Goal: Task Accomplishment & Management: Manage account settings

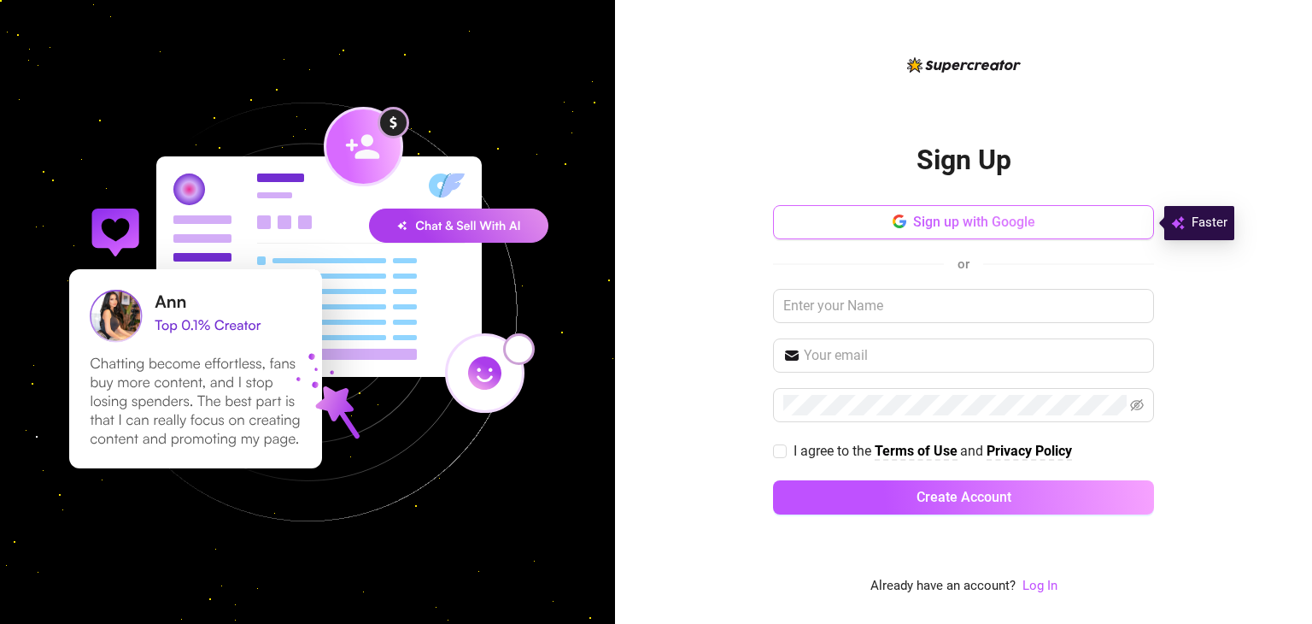
click at [1012, 218] on span "Sign up with Google" at bounding box center [974, 222] width 122 height 16
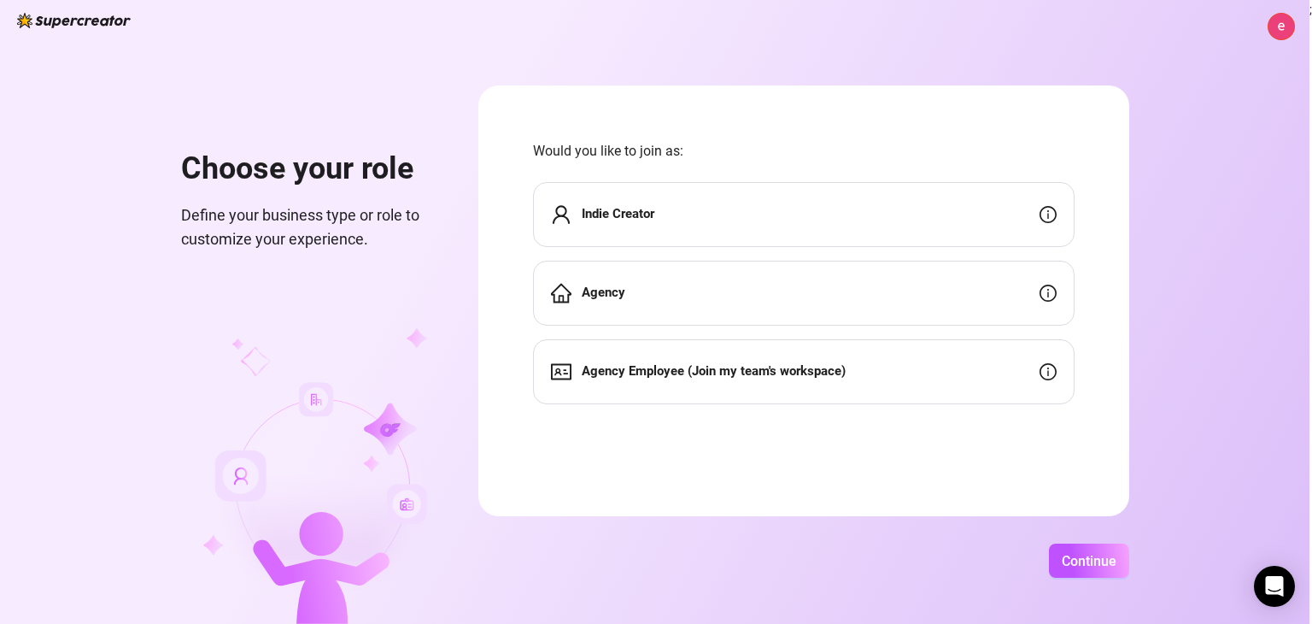
click at [751, 214] on div "Indie Creator" at bounding box center [804, 214] width 542 height 65
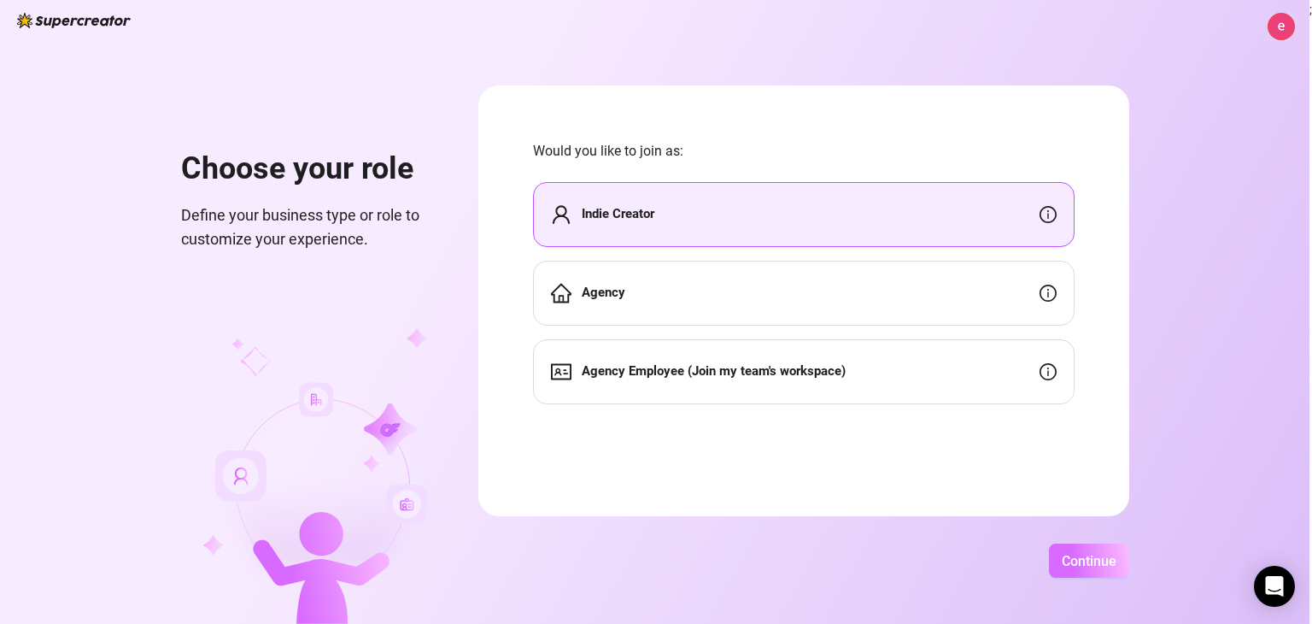
click at [1070, 560] on span "Continue" at bounding box center [1089, 561] width 55 height 16
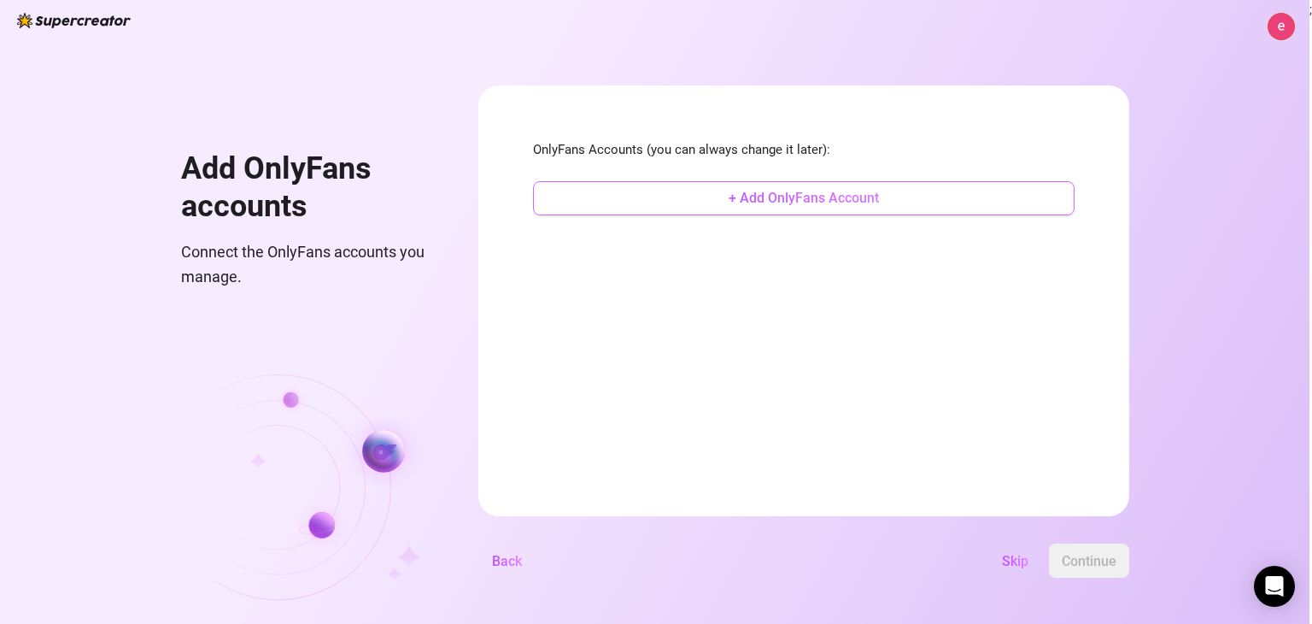
click at [888, 194] on button "+ Add OnlyFans Account" at bounding box center [804, 198] width 542 height 34
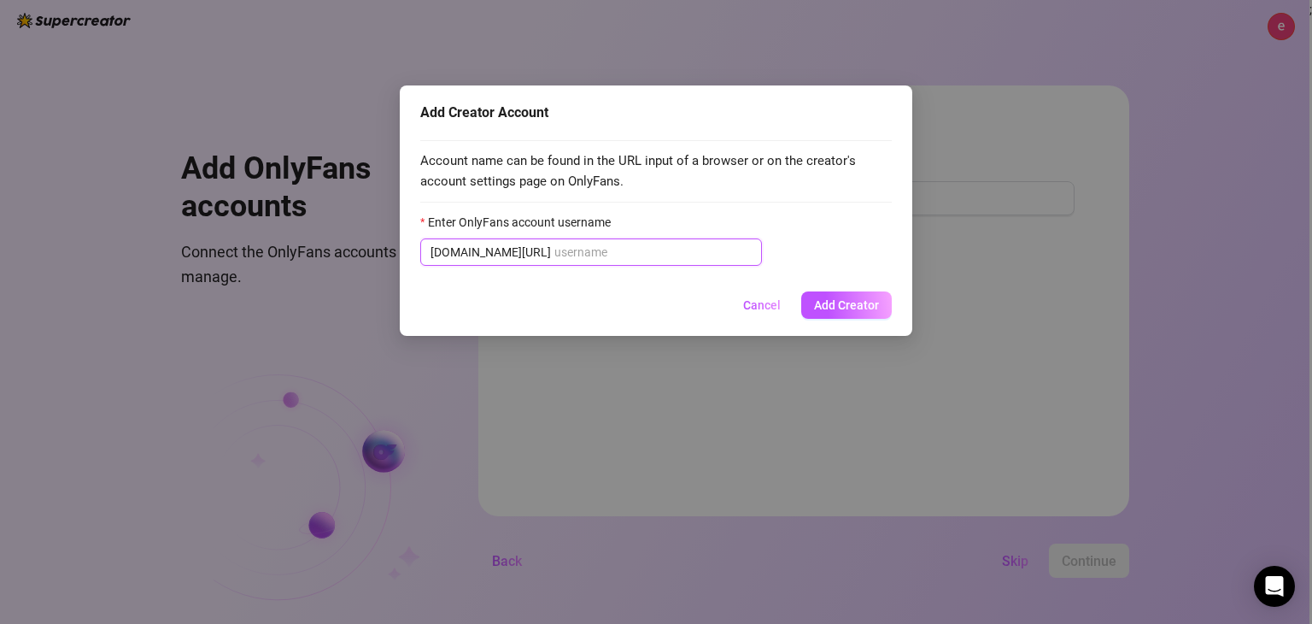
paste input "@emmiebunny_ua"
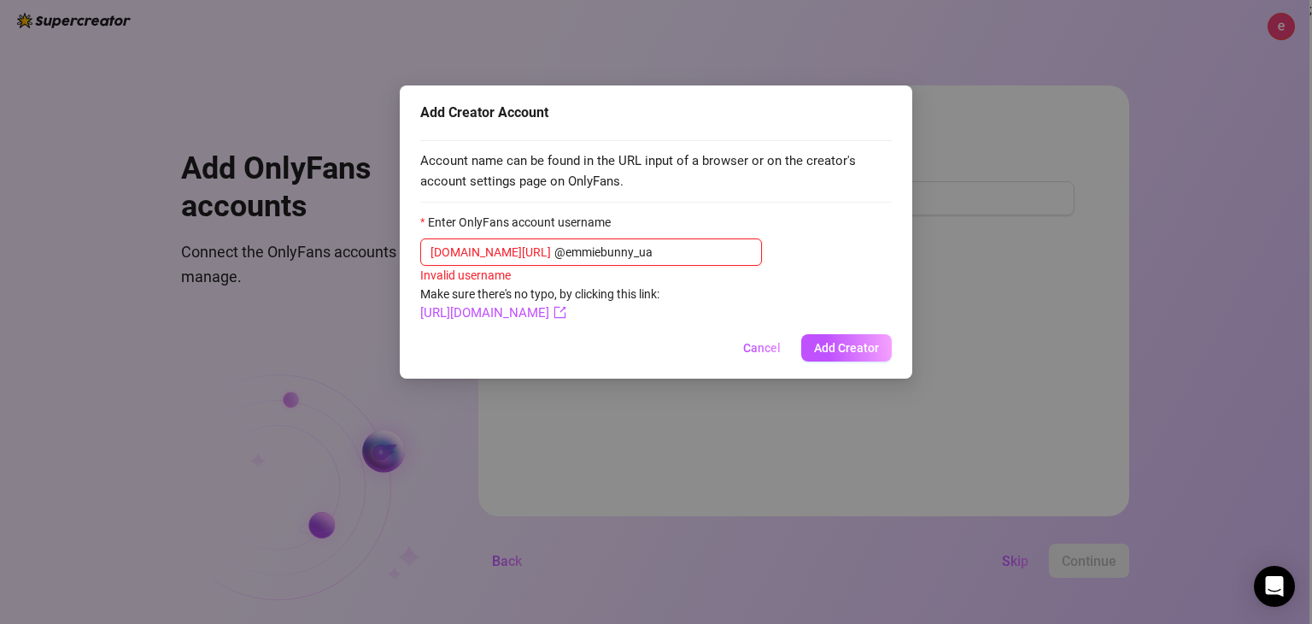
click at [555, 258] on input "@emmiebunny_ua" at bounding box center [653, 252] width 197 height 19
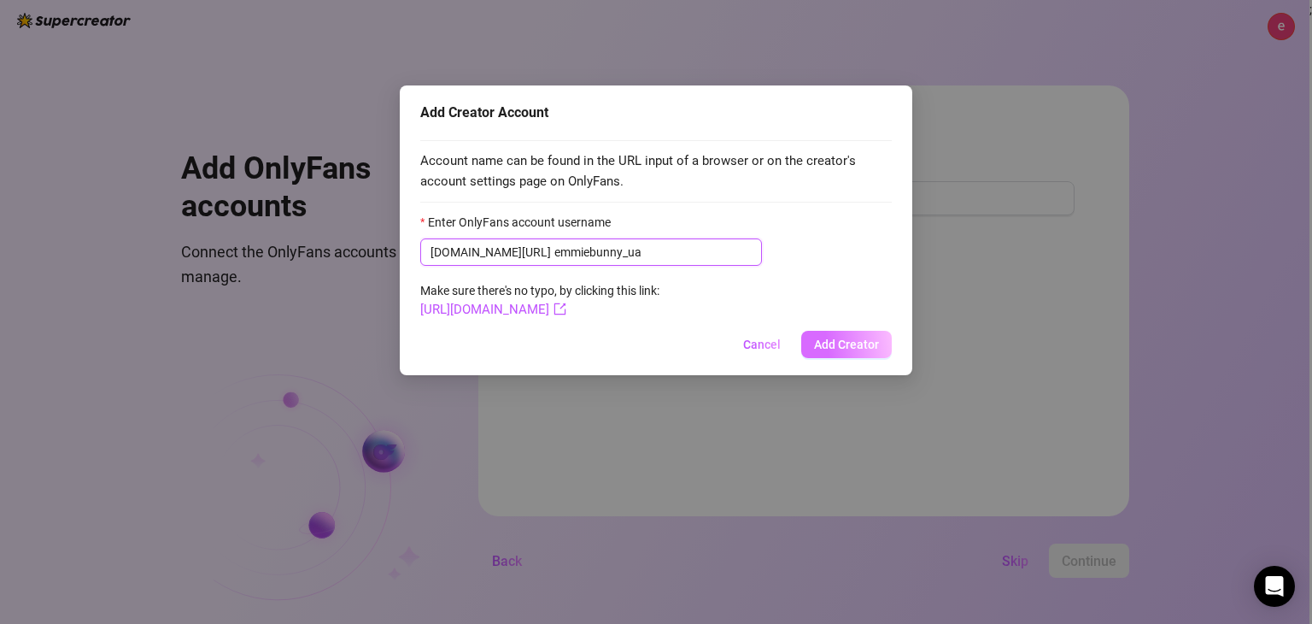
type input "emmiebunny_ua"
click at [830, 339] on span "Add Creator" at bounding box center [846, 345] width 65 height 14
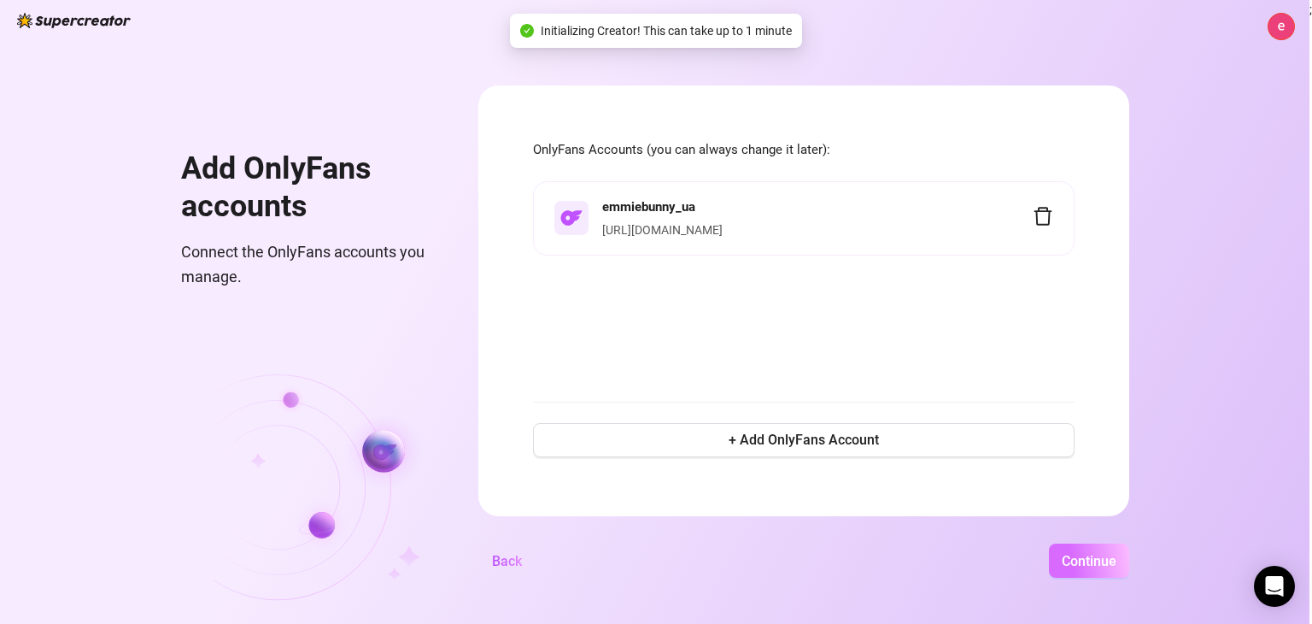
click at [1100, 570] on button "Continue" at bounding box center [1089, 560] width 80 height 34
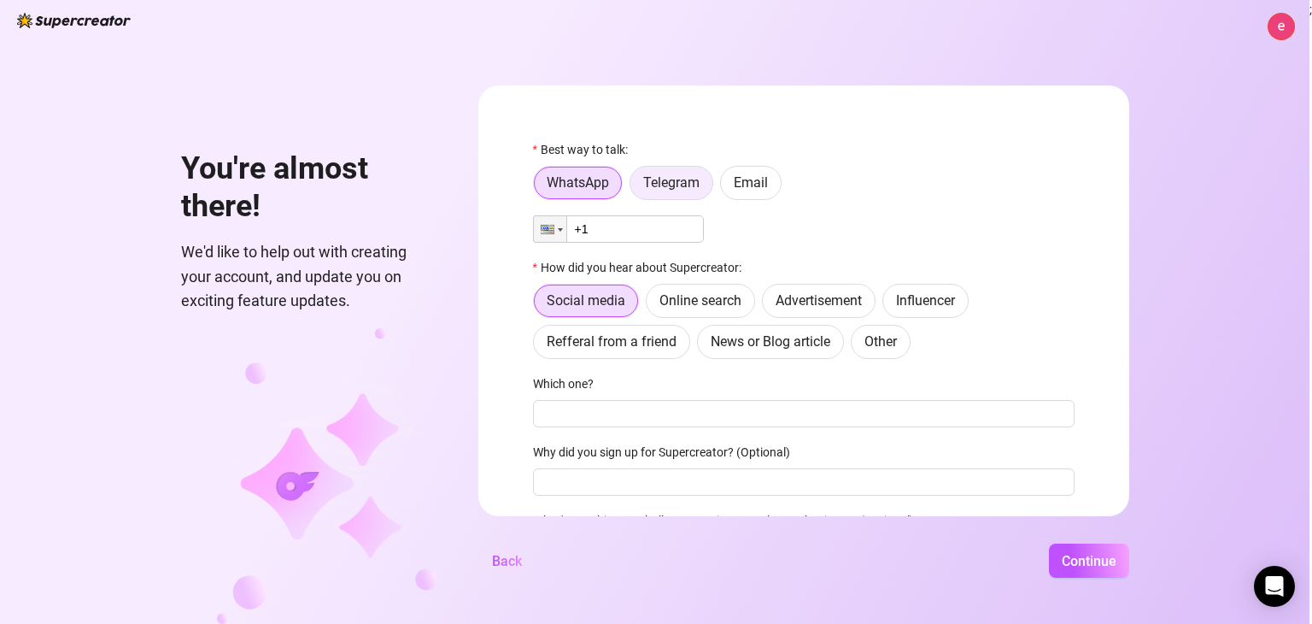
click at [661, 185] on span "Telegram" at bounding box center [671, 182] width 56 height 16
click at [635, 187] on input "Telegram" at bounding box center [635, 187] width 0 height 0
click at [574, 193] on label "WhatsApp" at bounding box center [578, 183] width 90 height 34
click at [538, 187] on input "WhatsApp" at bounding box center [538, 187] width 0 height 0
click at [657, 195] on label "Telegram" at bounding box center [672, 183] width 84 height 34
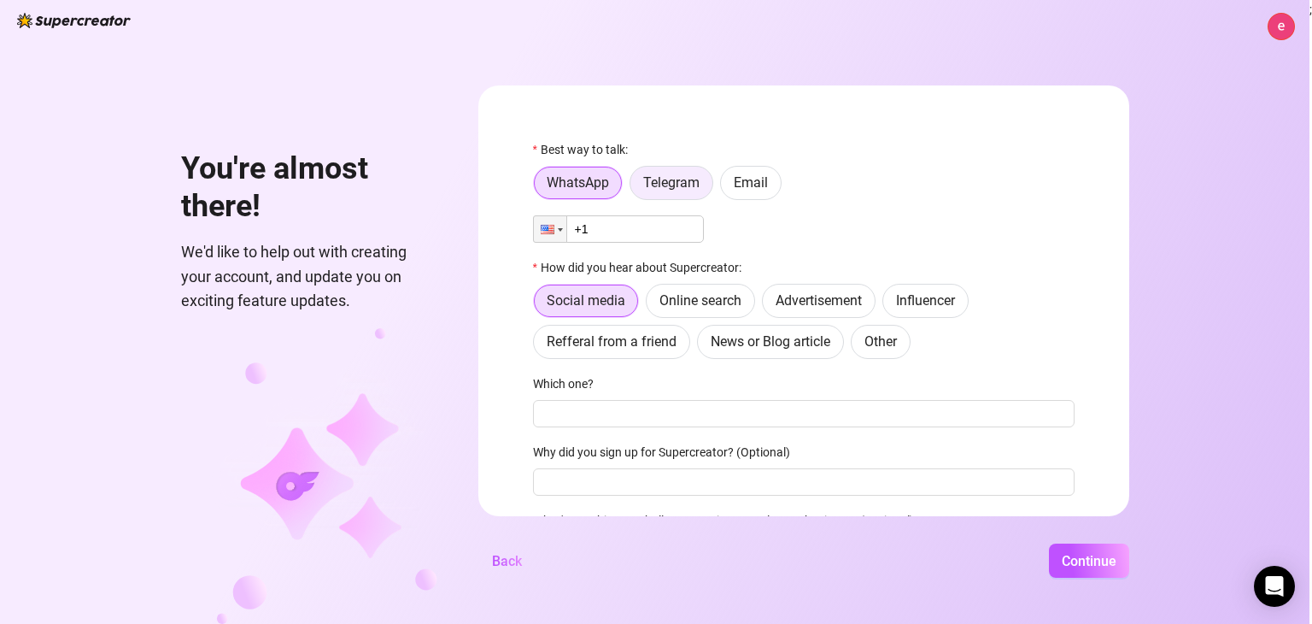
click at [635, 187] on input "Telegram" at bounding box center [635, 187] width 0 height 0
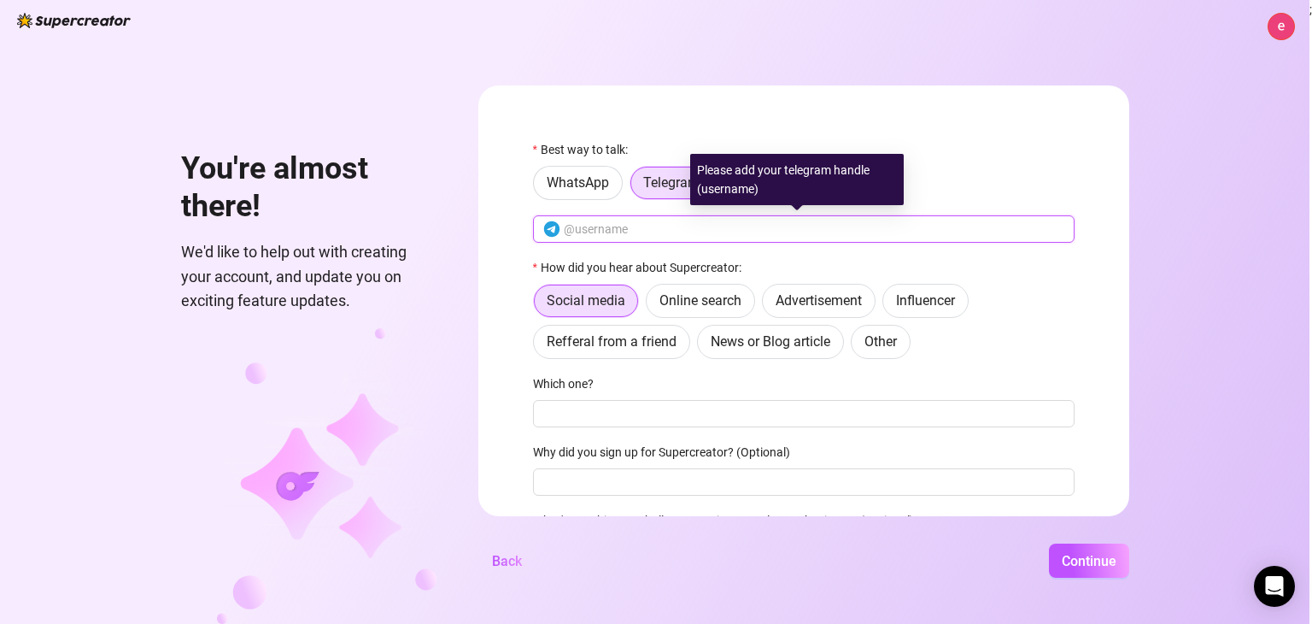
click at [634, 228] on input "text" at bounding box center [814, 229] width 501 height 19
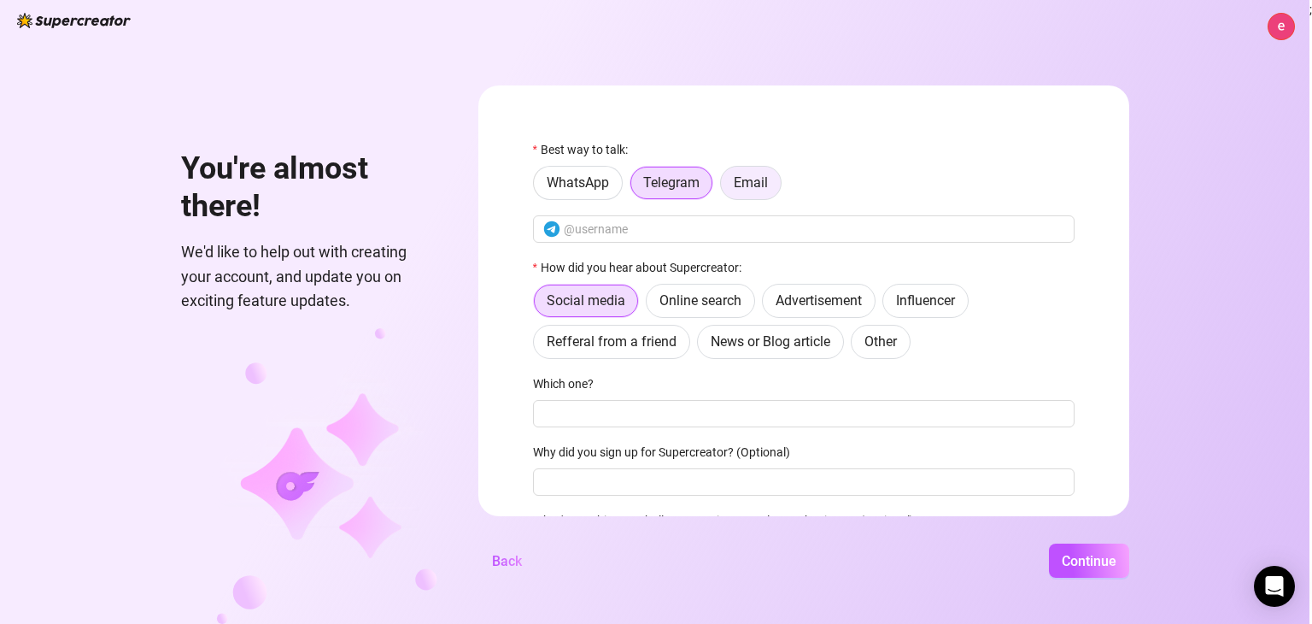
click at [750, 181] on span "Email" at bounding box center [751, 182] width 34 height 16
click at [725, 187] on input "Email" at bounding box center [725, 187] width 0 height 0
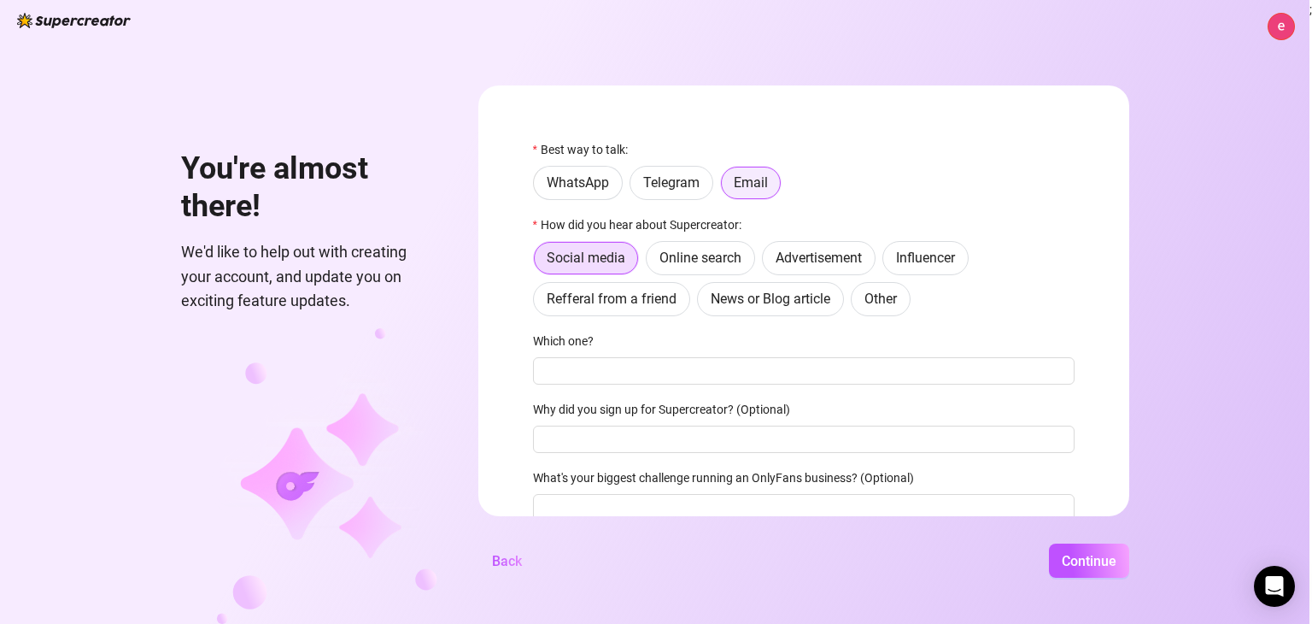
click at [731, 192] on span at bounding box center [751, 183] width 60 height 32
click at [726, 188] on input "Email" at bounding box center [726, 188] width 0 height 0
click at [591, 185] on span "WhatsApp" at bounding box center [578, 182] width 62 height 16
click at [538, 187] on input "WhatsApp" at bounding box center [538, 187] width 0 height 0
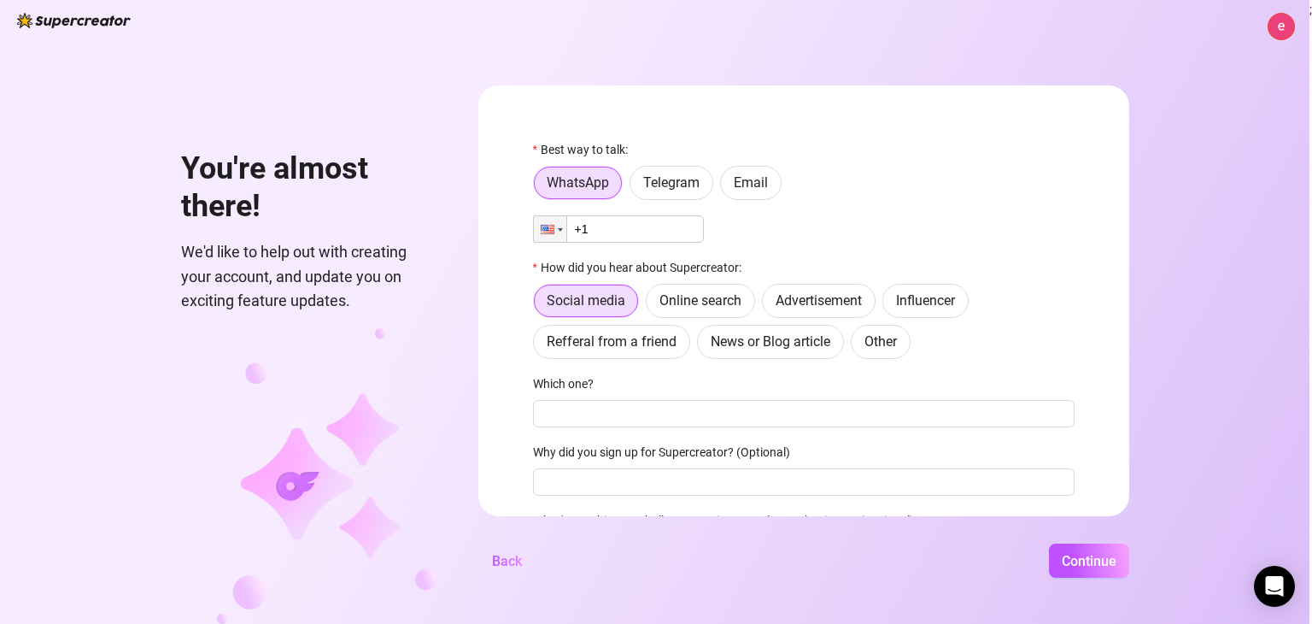
click at [619, 220] on input "+1" at bounding box center [618, 228] width 171 height 27
click at [769, 182] on label "Email" at bounding box center [751, 183] width 62 height 34
click at [725, 187] on input "Email" at bounding box center [725, 187] width 0 height 0
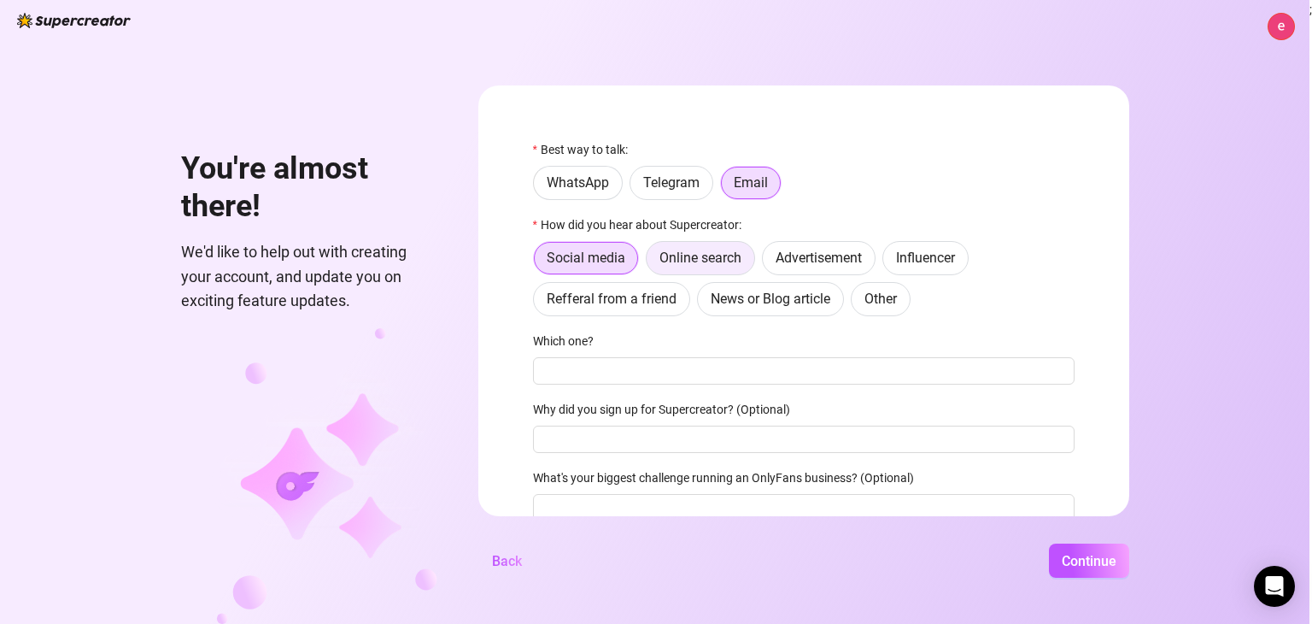
click at [725, 261] on span "Online search" at bounding box center [701, 258] width 82 height 16
click at [651, 262] on input "Online search" at bounding box center [651, 262] width 0 height 0
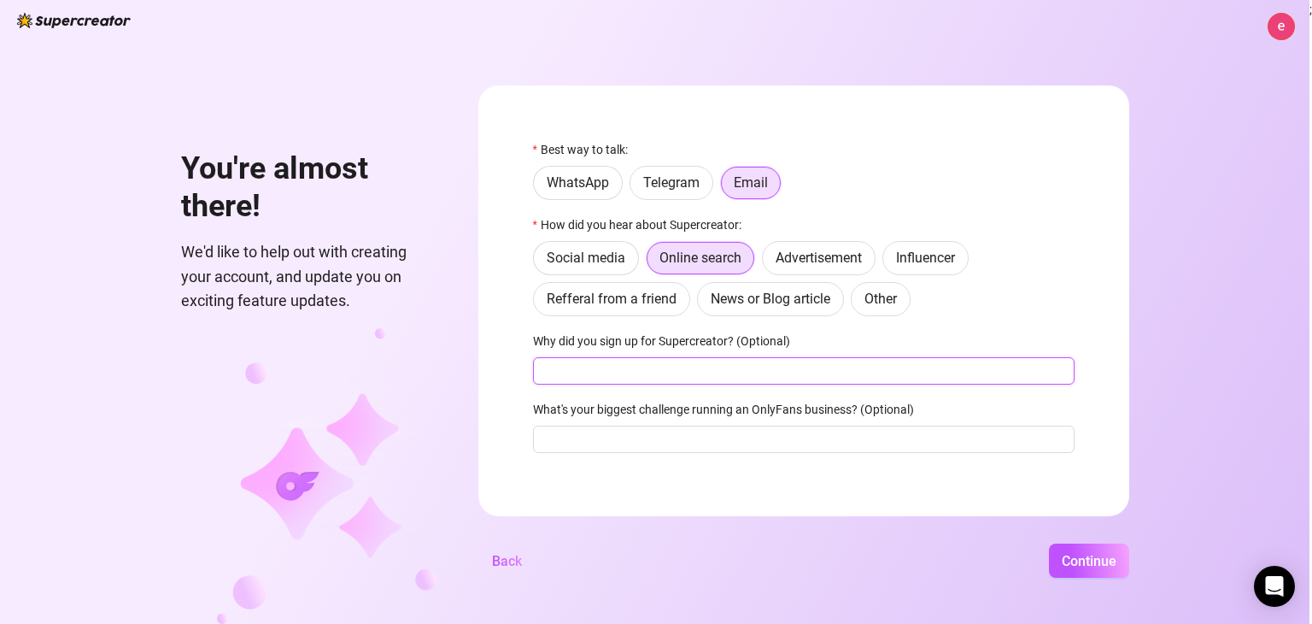
click at [599, 372] on input "Why did you sign up for Supercreator? (Optional)" at bounding box center [804, 370] width 542 height 27
click at [605, 255] on span "Social media" at bounding box center [586, 258] width 79 height 16
click at [538, 262] on input "Social media" at bounding box center [538, 262] width 0 height 0
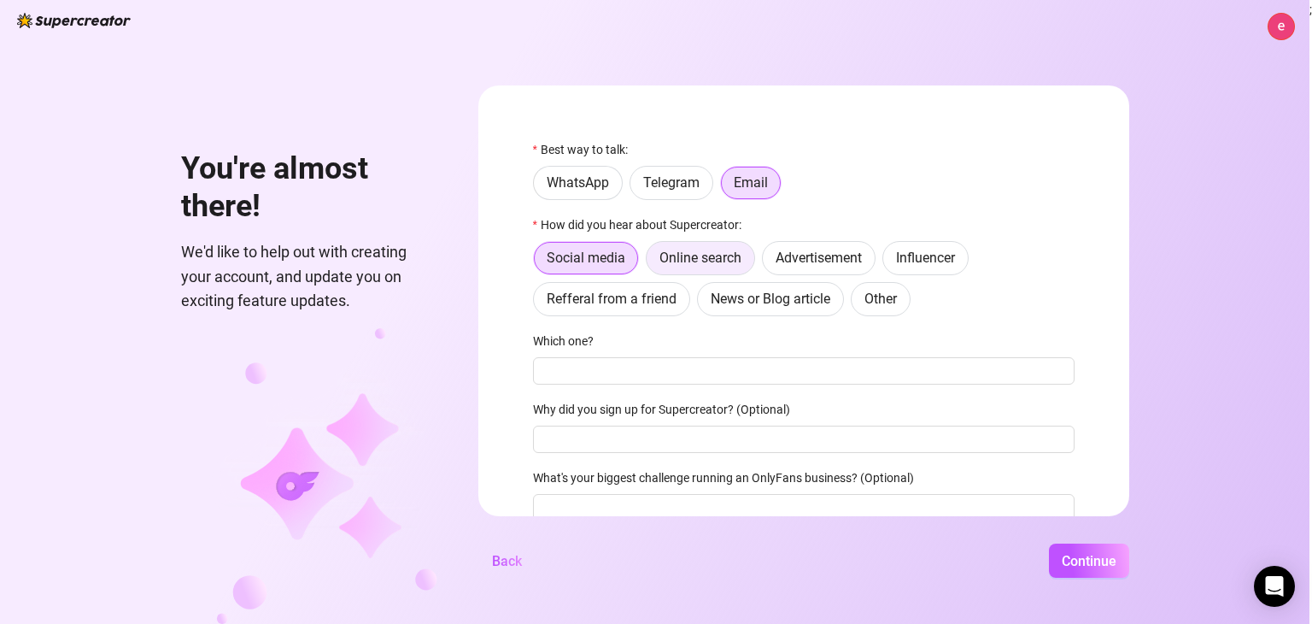
click at [691, 250] on span "Online search" at bounding box center [701, 258] width 82 height 16
click at [651, 262] on input "Online search" at bounding box center [651, 262] width 0 height 0
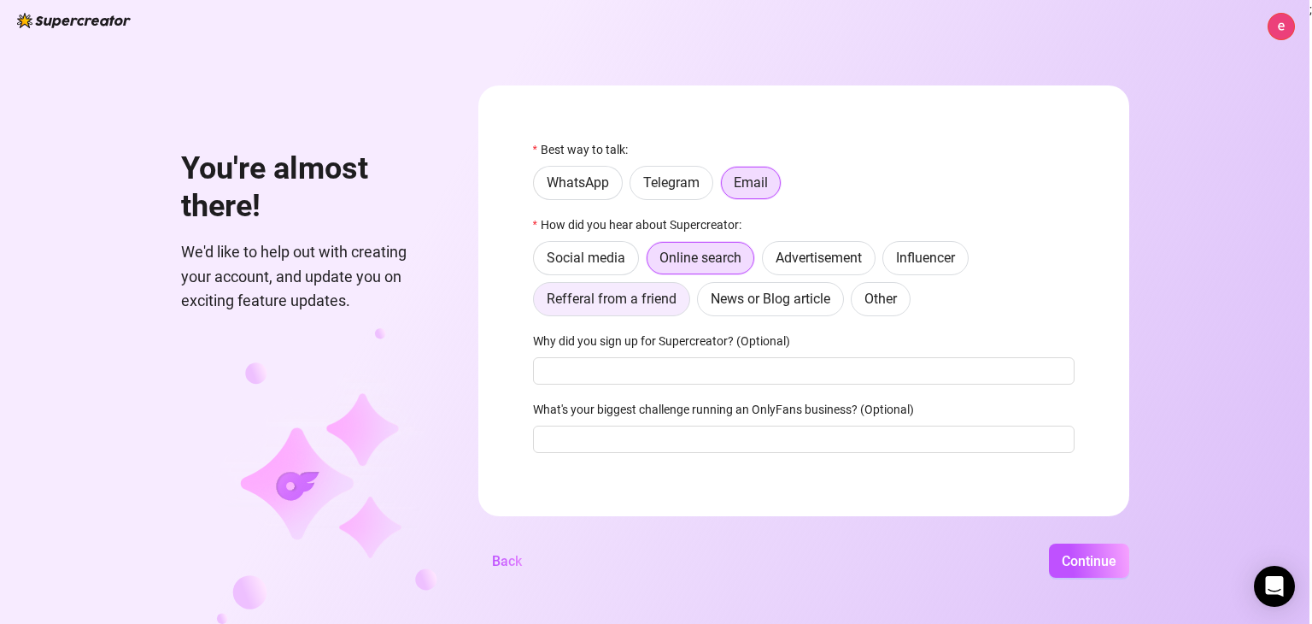
click at [661, 311] on label "Refferal from a friend" at bounding box center [611, 299] width 157 height 34
click at [538, 303] on input "Refferal from a friend" at bounding box center [538, 303] width 0 height 0
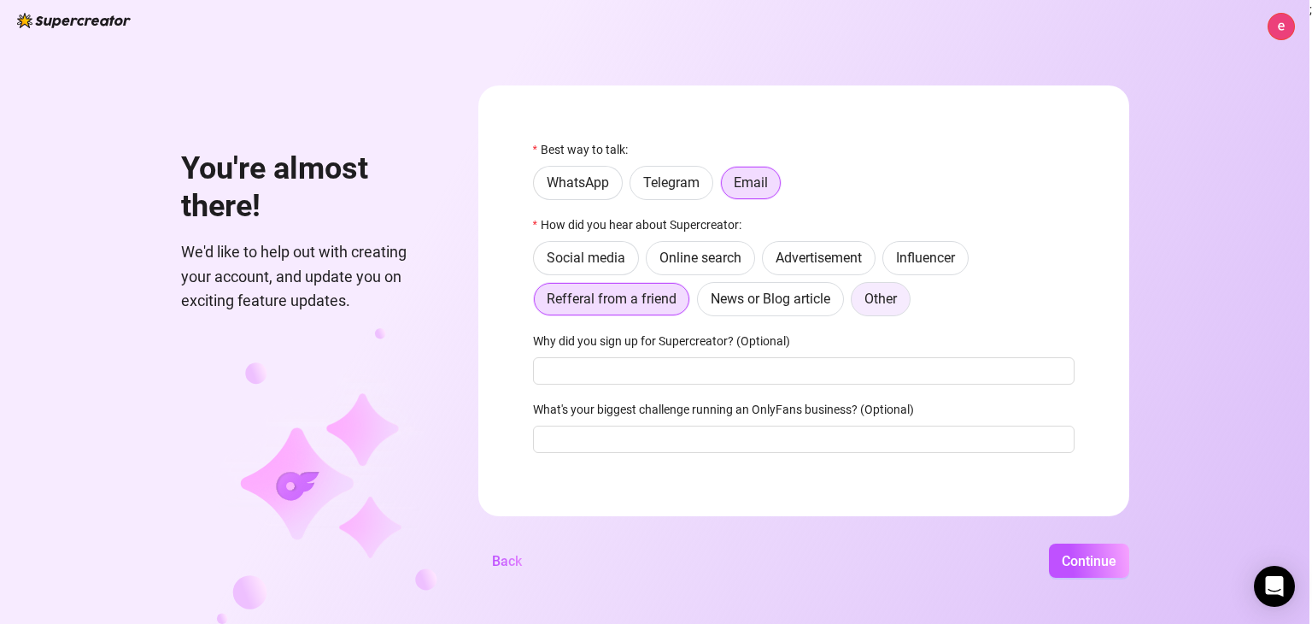
click at [872, 303] on span "Other" at bounding box center [881, 299] width 32 height 16
click at [856, 303] on input "Other" at bounding box center [856, 303] width 0 height 0
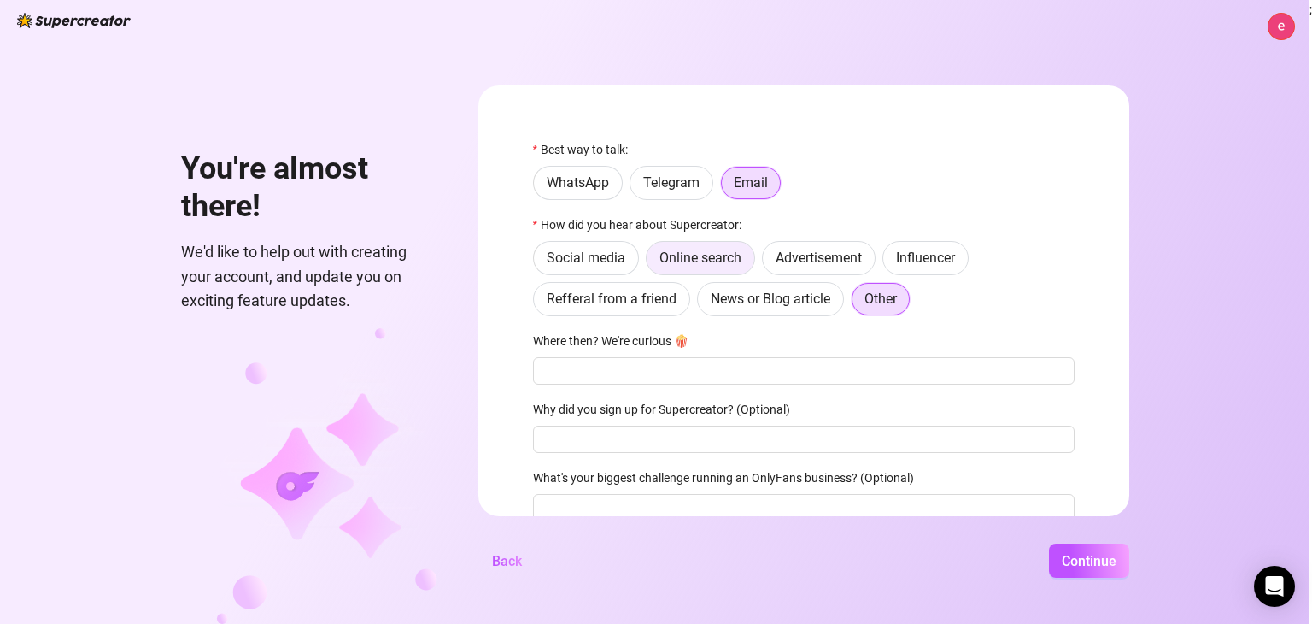
click at [679, 266] on label "Online search" at bounding box center [700, 258] width 109 height 34
click at [651, 262] on input "Online search" at bounding box center [651, 262] width 0 height 0
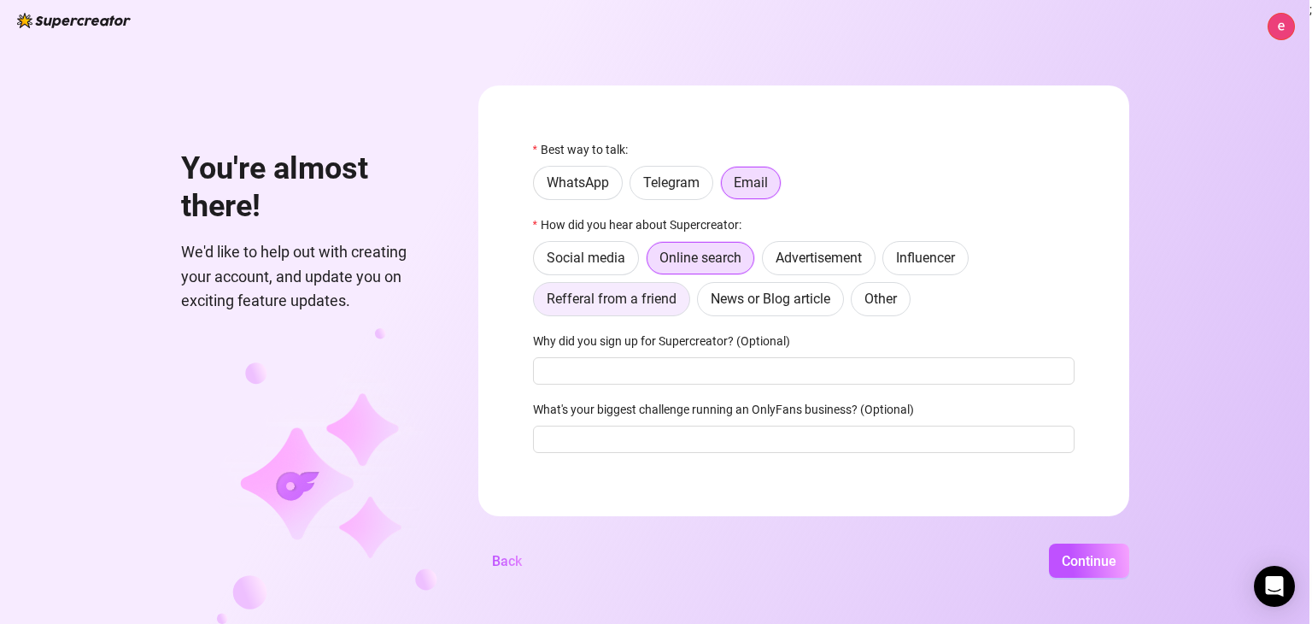
click at [637, 297] on span "Refferal from a friend" at bounding box center [612, 299] width 130 height 16
click at [538, 303] on input "Refferal from a friend" at bounding box center [538, 303] width 0 height 0
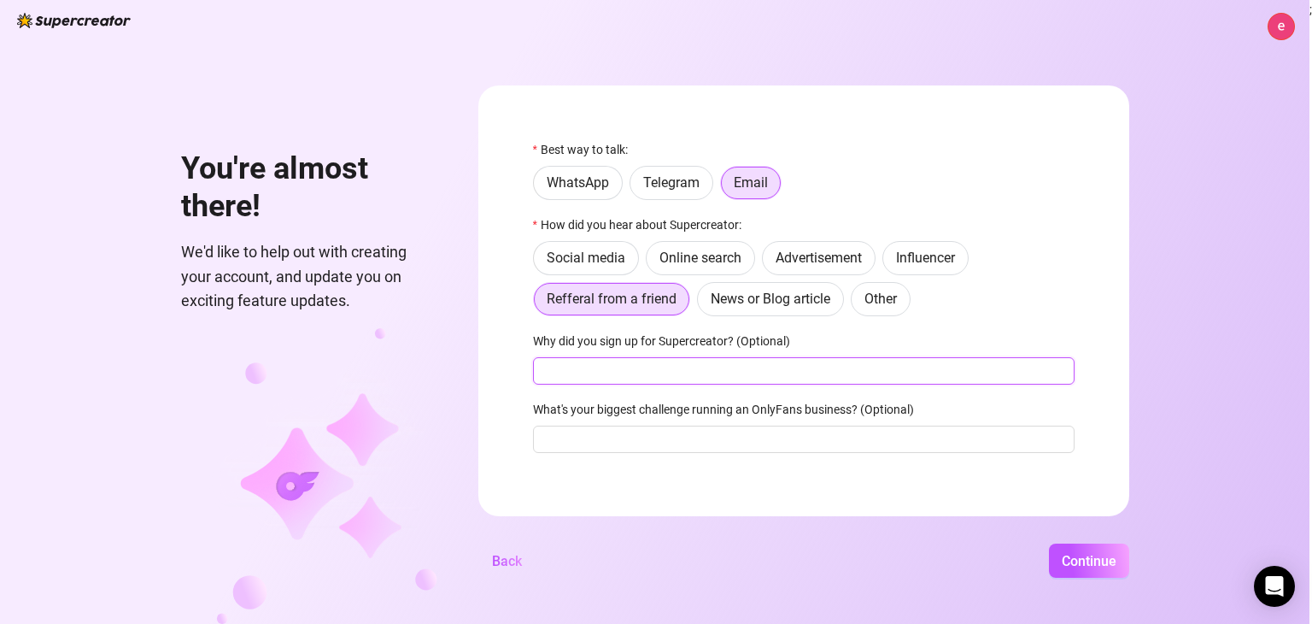
click at [650, 377] on input "Why did you sign up for Supercreator? (Optional)" at bounding box center [804, 370] width 542 height 27
click at [1075, 580] on div "You're almost there! We'd like to help out with creating your account, and upda…" at bounding box center [655, 312] width 1310 height 624
click at [1077, 577] on button "Continue" at bounding box center [1089, 560] width 80 height 34
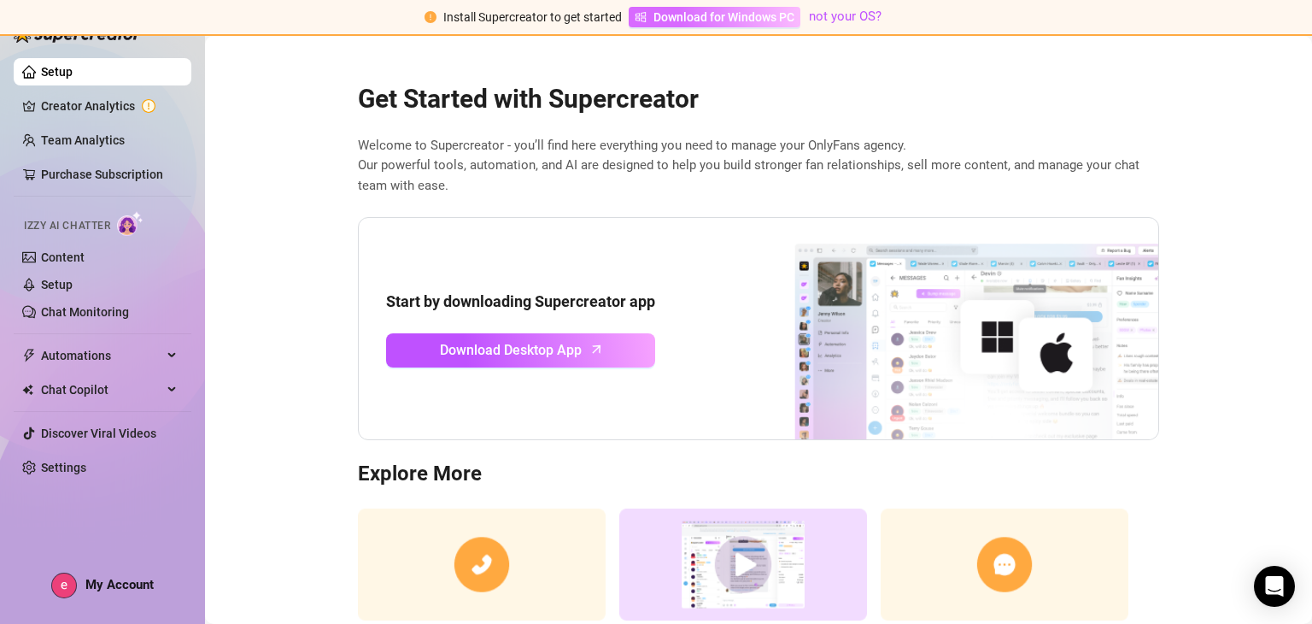
click at [743, 11] on span "Download for Windows PC" at bounding box center [724, 17] width 141 height 19
click at [66, 305] on link "Chat Monitoring" at bounding box center [85, 312] width 88 height 14
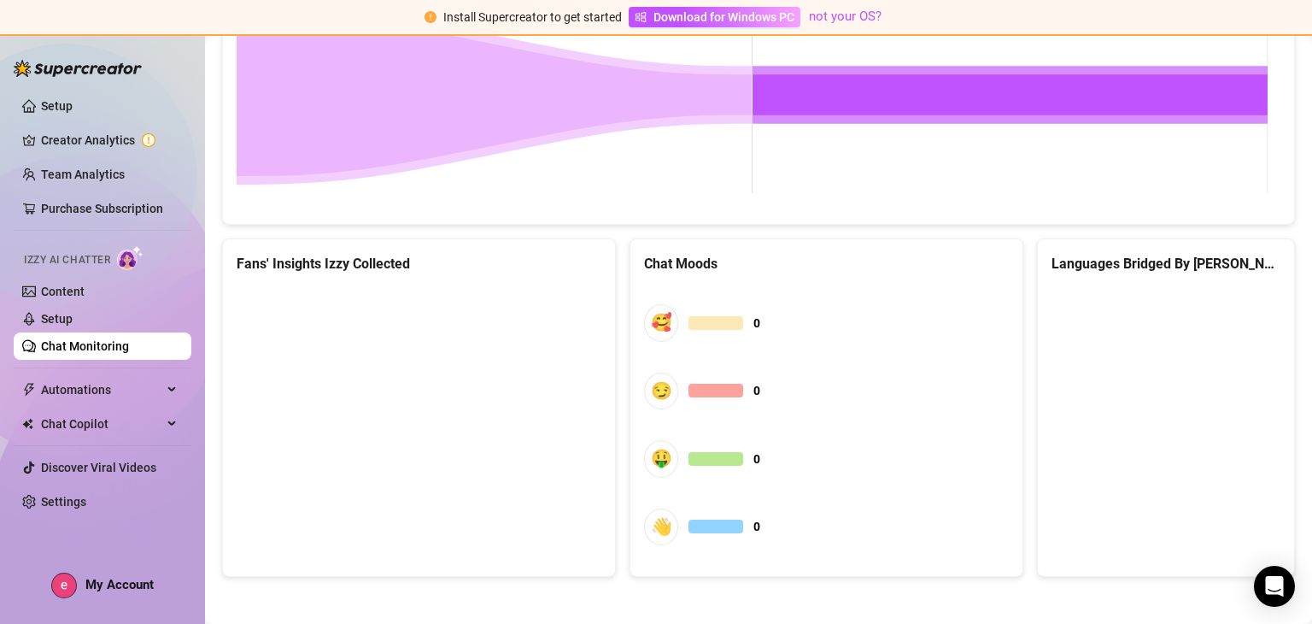
scroll to position [944, 0]
click at [81, 503] on link "Settings" at bounding box center [63, 502] width 45 height 14
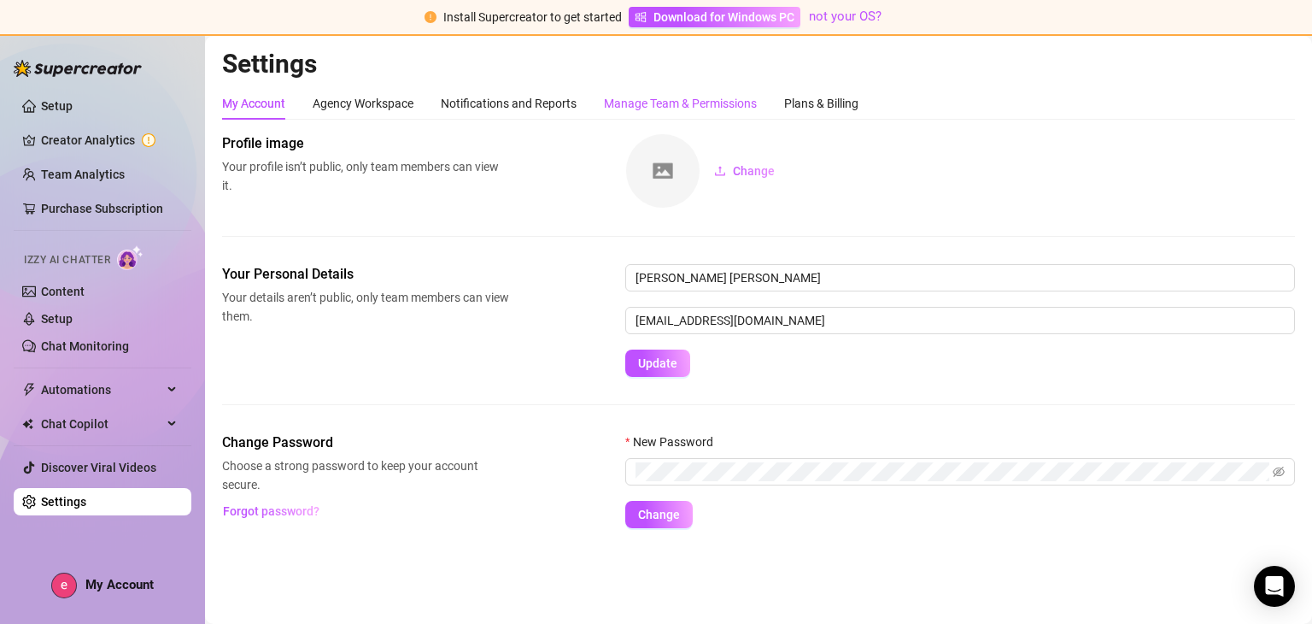
click at [662, 102] on div "Manage Team & Permissions" at bounding box center [680, 103] width 153 height 19
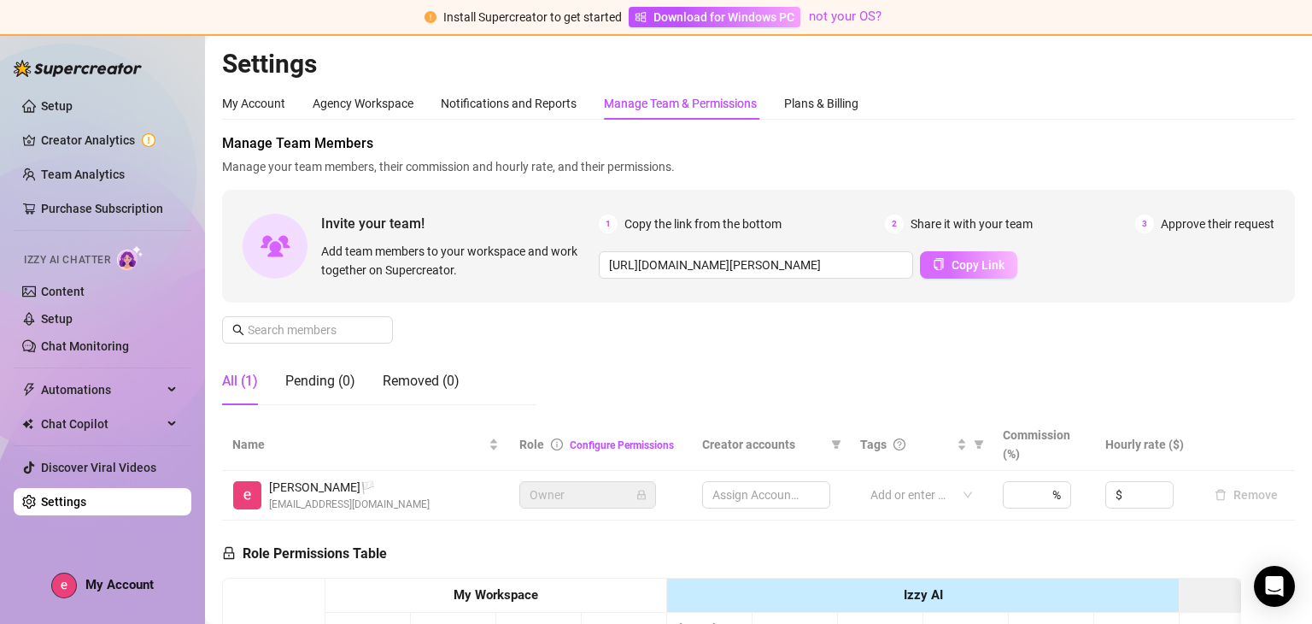
click at [953, 261] on span "Copy Link" at bounding box center [978, 265] width 53 height 14
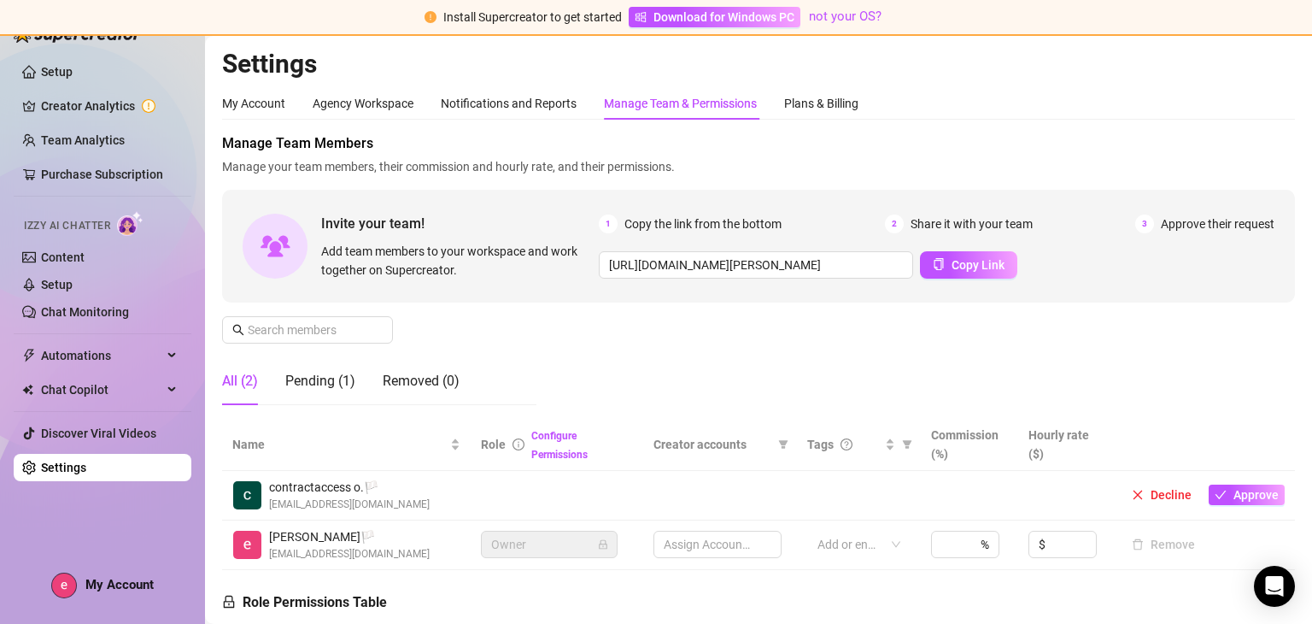
scroll to position [89, 0]
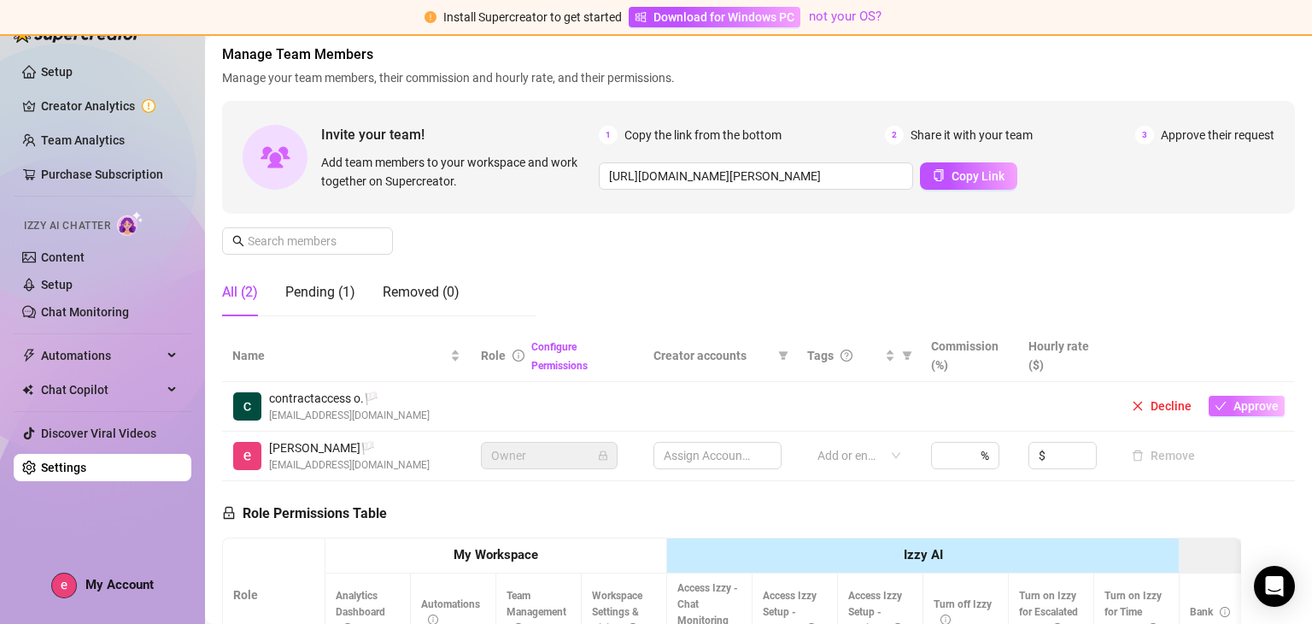
click at [1222, 396] on button "Approve" at bounding box center [1247, 406] width 76 height 21
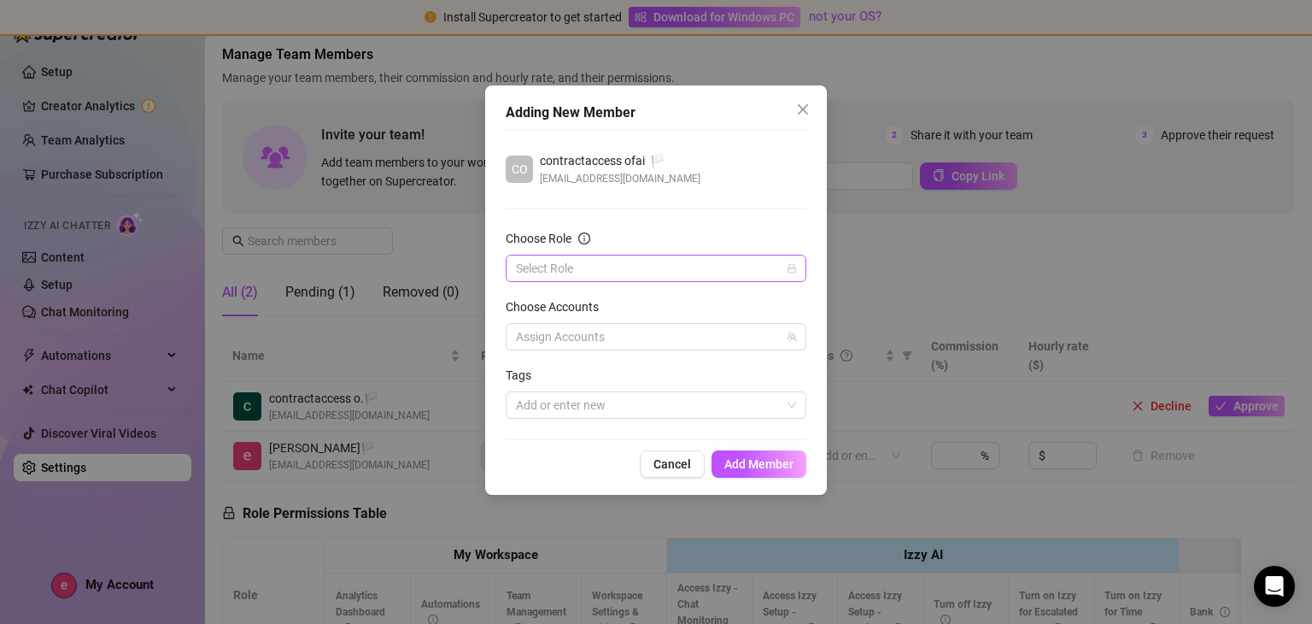
click at [690, 267] on input "Choose Role" at bounding box center [648, 268] width 265 height 26
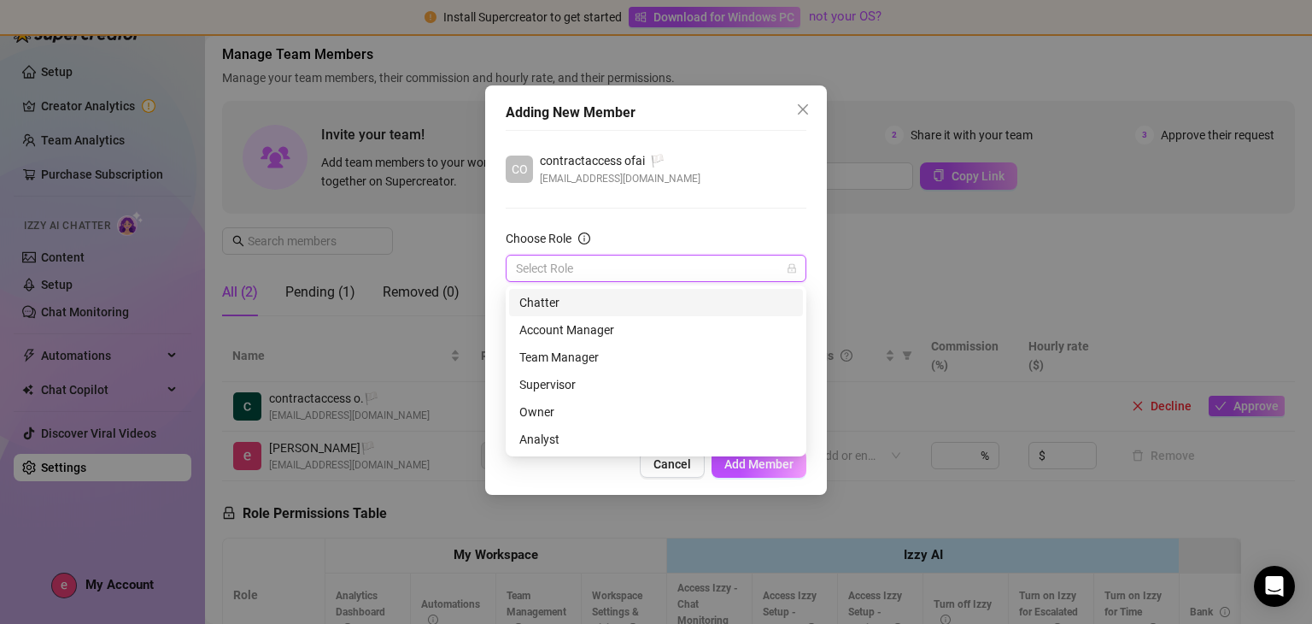
click at [666, 301] on div "Chatter" at bounding box center [656, 302] width 273 height 19
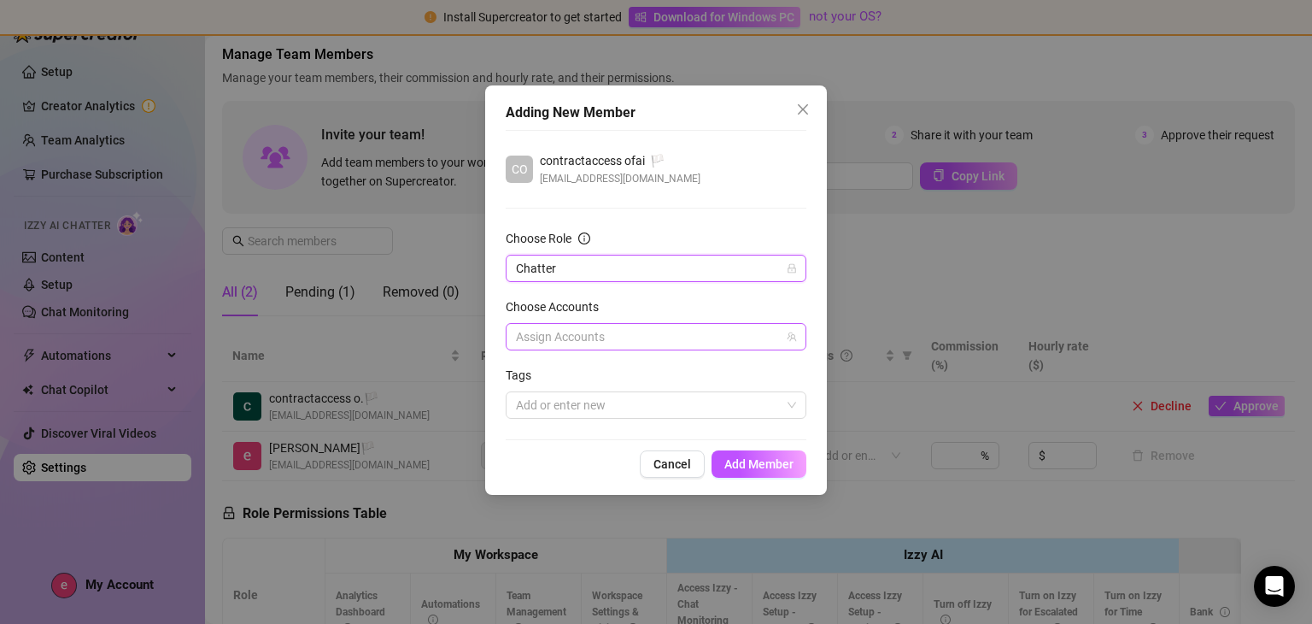
click at [636, 338] on div at bounding box center [647, 337] width 276 height 24
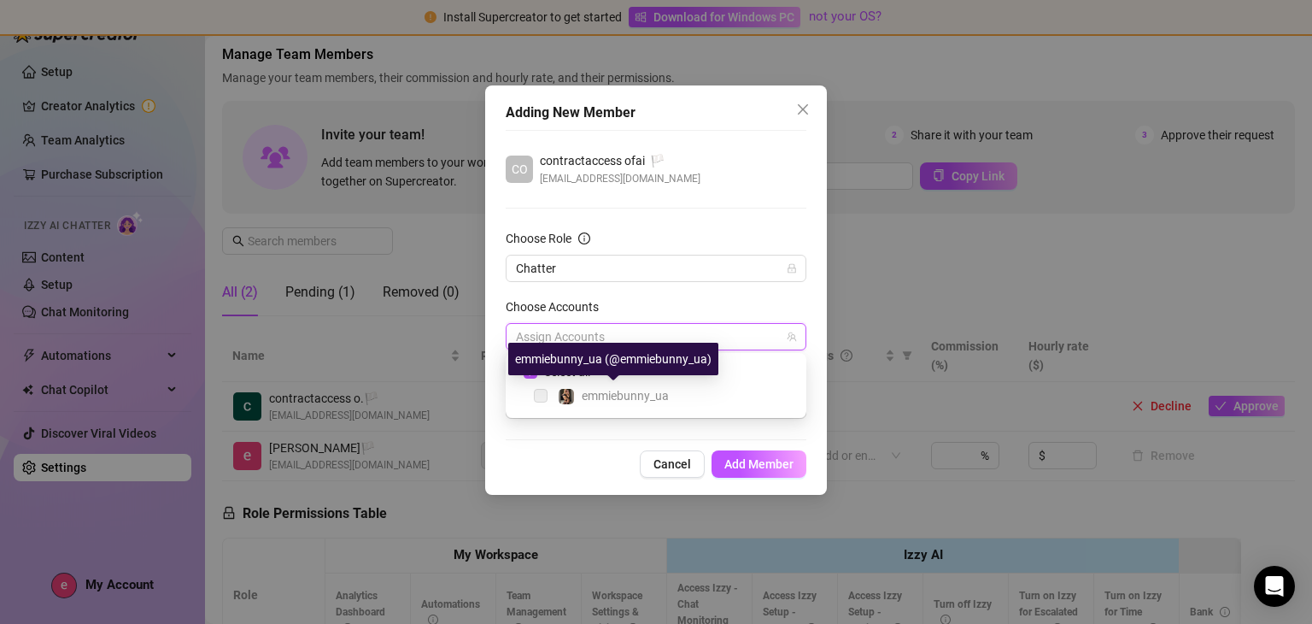
click at [621, 390] on span "emmiebunny_ua" at bounding box center [625, 396] width 87 height 14
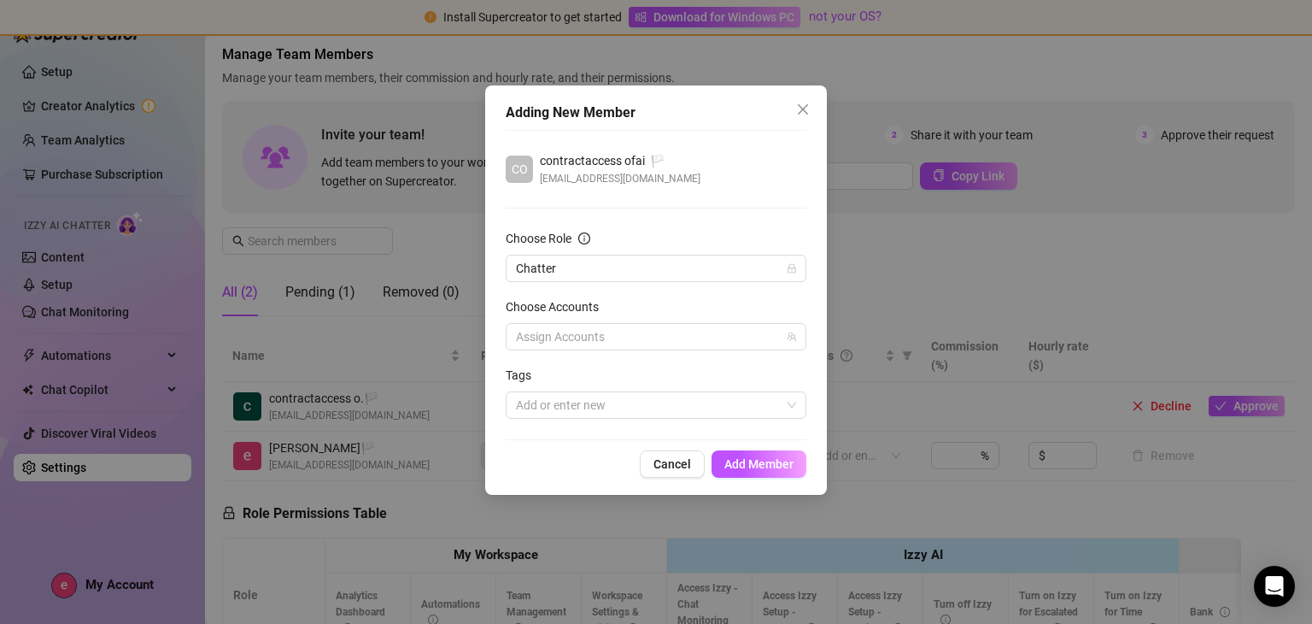
click at [537, 288] on form "Choose Role Chatter Choose Accounts Assign Accounts Tags Add or enter new" at bounding box center [656, 324] width 301 height 190
click at [570, 402] on div at bounding box center [647, 405] width 276 height 24
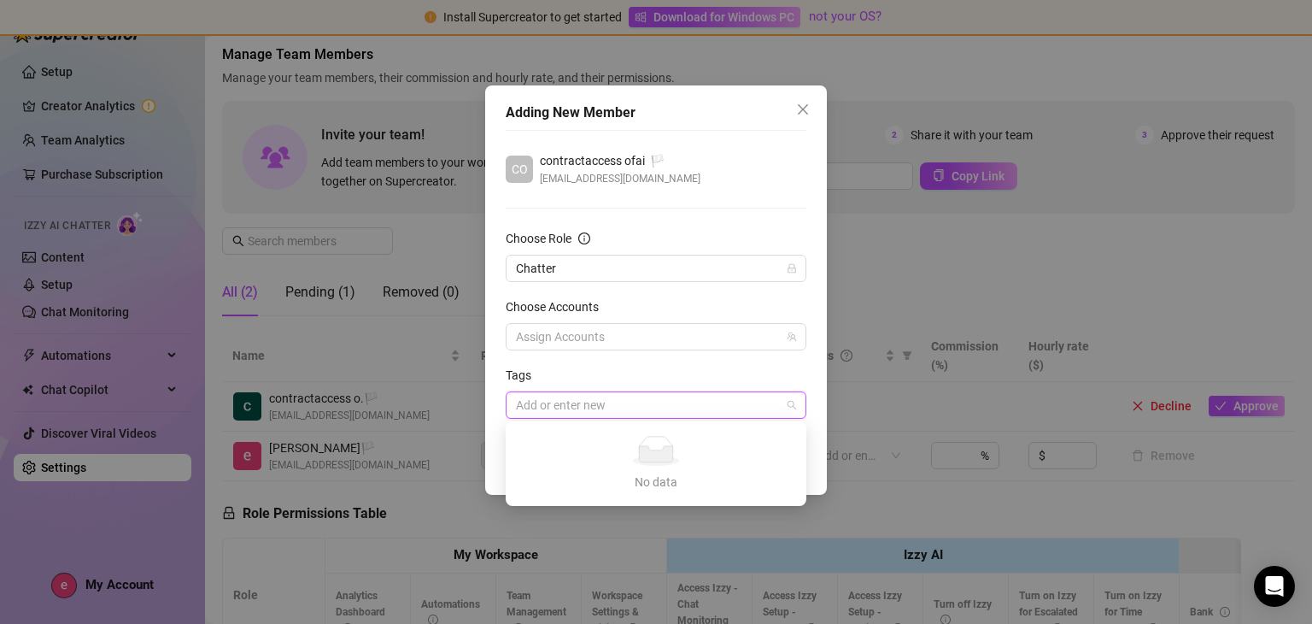
click at [570, 402] on div at bounding box center [647, 405] width 276 height 24
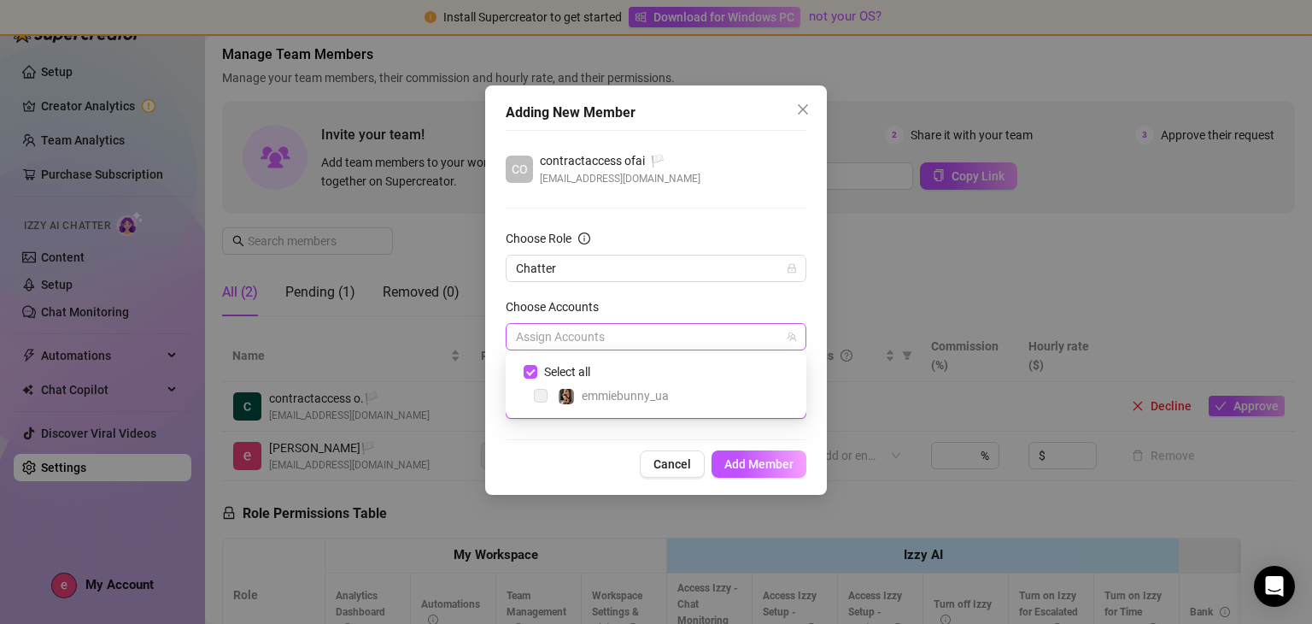
click at [584, 340] on div at bounding box center [647, 337] width 276 height 24
click at [522, 372] on span at bounding box center [520, 371] width 21 height 21
click at [526, 372] on input "Select all" at bounding box center [530, 371] width 12 height 12
checkbox input "true"
click at [555, 447] on div "Adding New Member CO contractaccess ofai 🏳️ contractaccess.team01@gmail.com Cho…" at bounding box center [656, 289] width 342 height 409
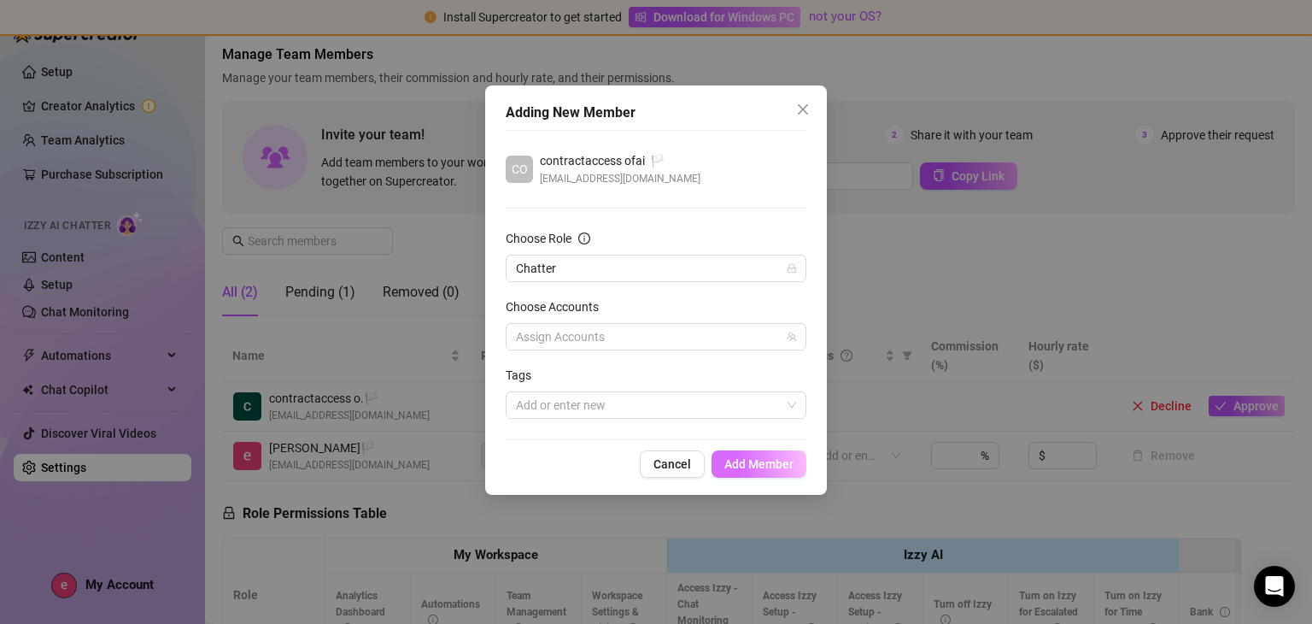
click at [738, 476] on button "Add Member" at bounding box center [759, 463] width 95 height 27
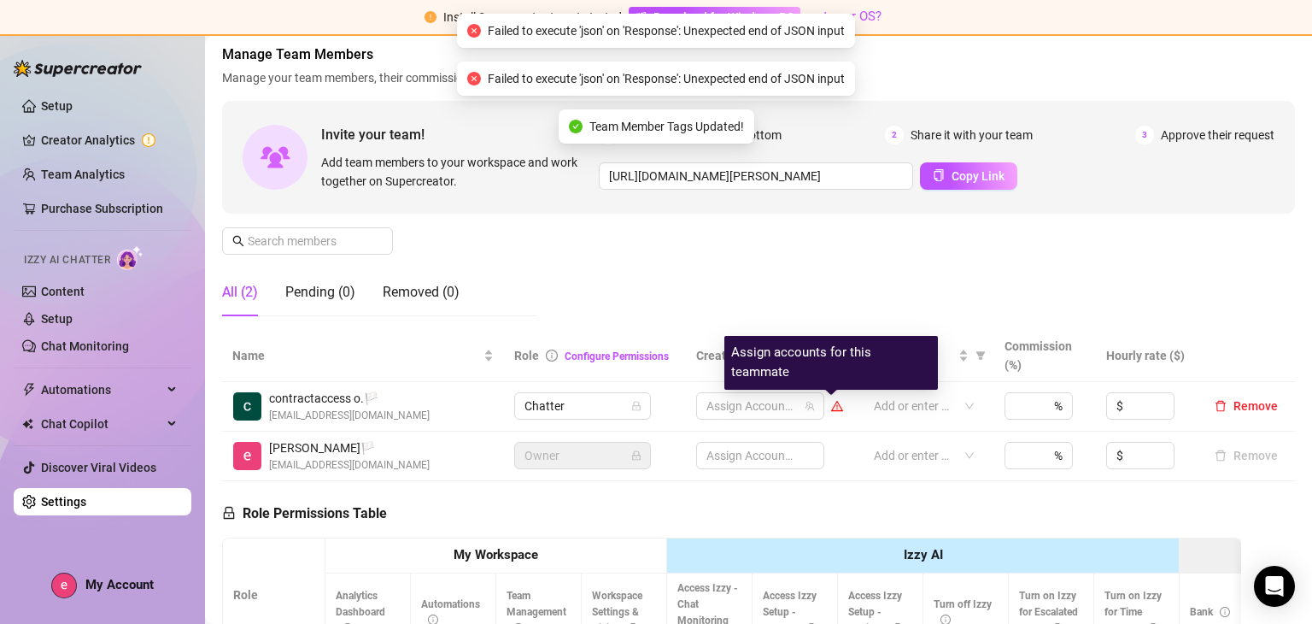
click at [837, 408] on icon "warning" at bounding box center [838, 407] width 2 height 5
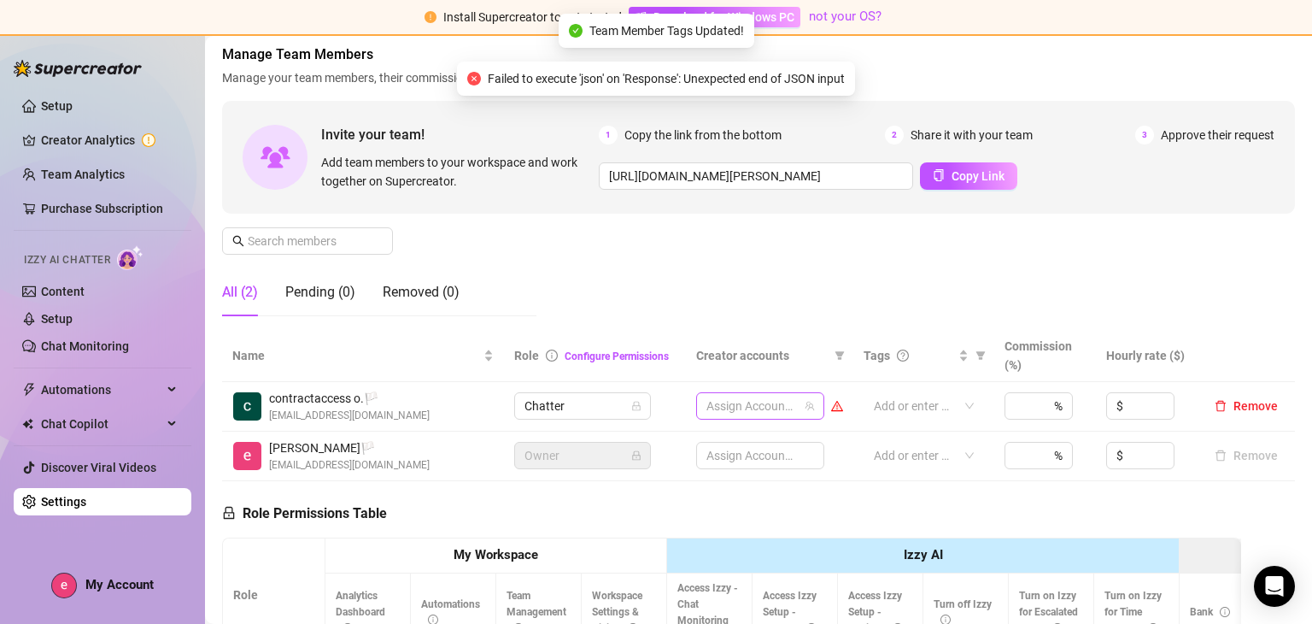
click at [779, 418] on div "Assign Accounts" at bounding box center [760, 405] width 128 height 27
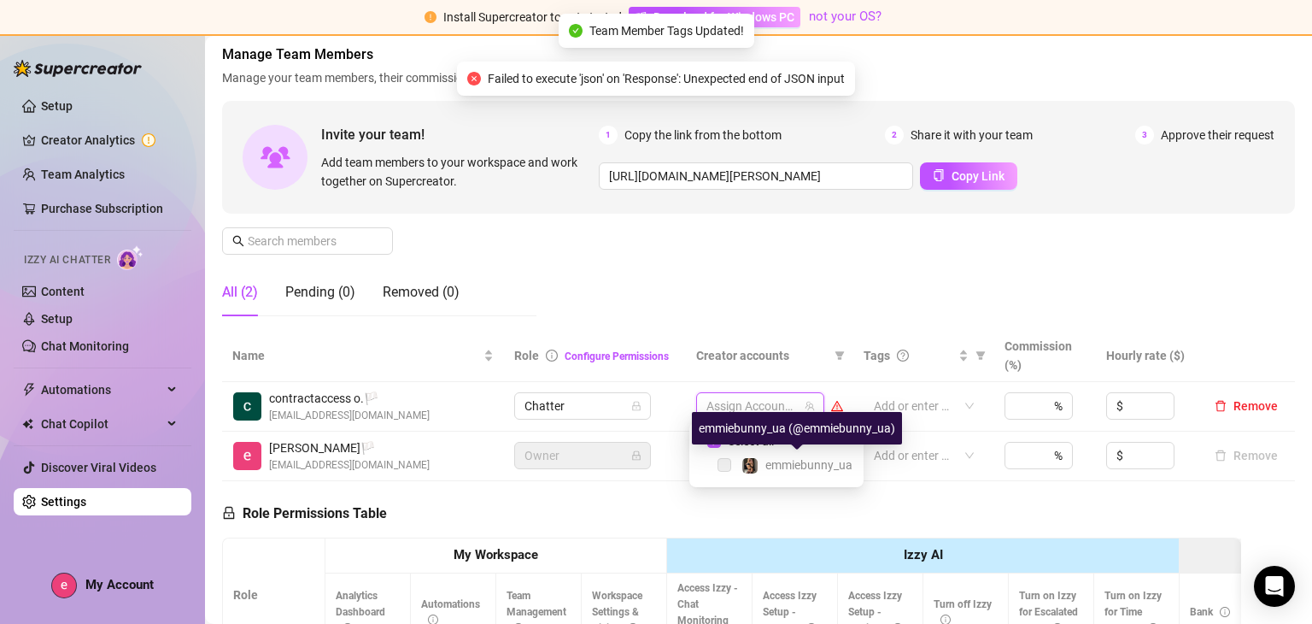
click at [769, 458] on span "emmiebunny_ua" at bounding box center [809, 465] width 87 height 14
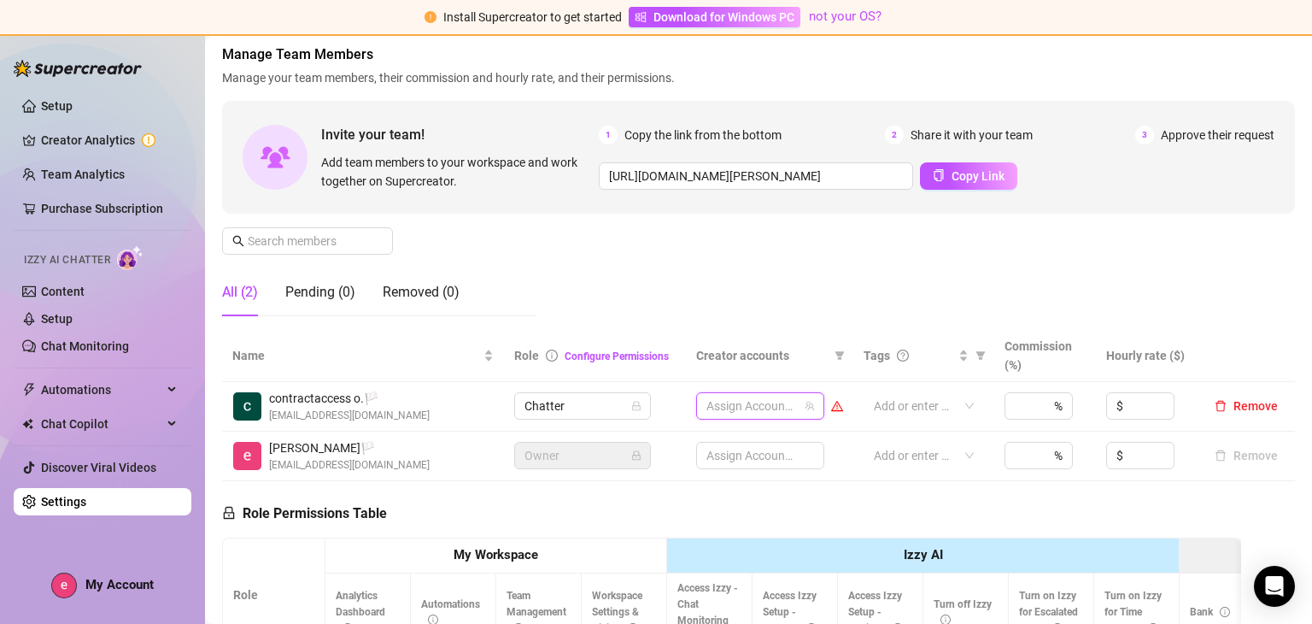
click at [776, 411] on div at bounding box center [751, 406] width 103 height 24
click at [731, 435] on span "Select all" at bounding box center [751, 441] width 60 height 19
click at [721, 435] on input "Select all" at bounding box center [715, 441] width 14 height 14
click at [758, 441] on span "Select all" at bounding box center [751, 441] width 60 height 19
click at [721, 441] on input "Select all" at bounding box center [715, 441] width 14 height 14
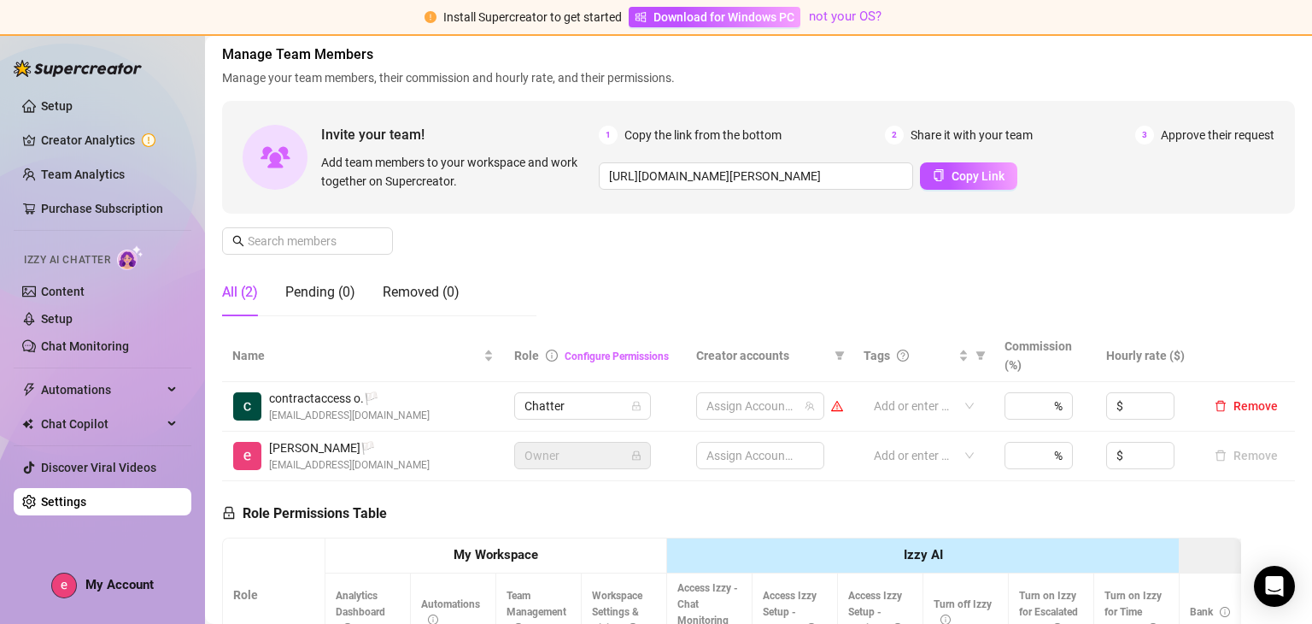
click at [617, 353] on link "Configure Permissions" at bounding box center [617, 356] width 104 height 12
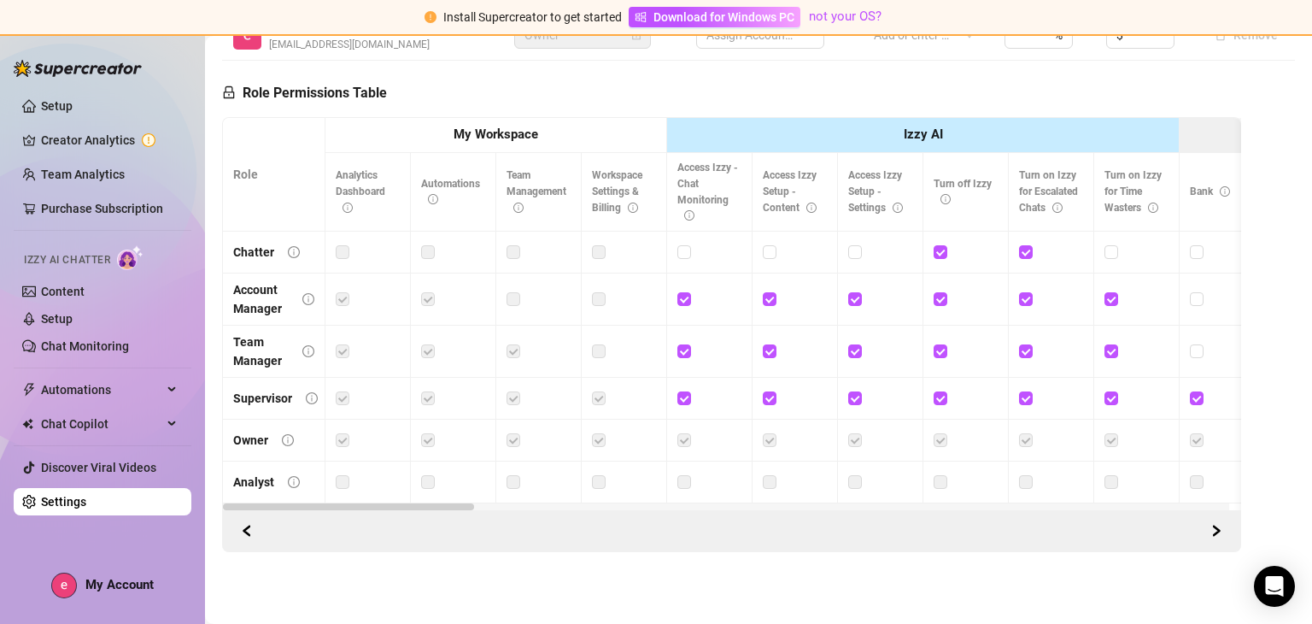
scroll to position [0, 0]
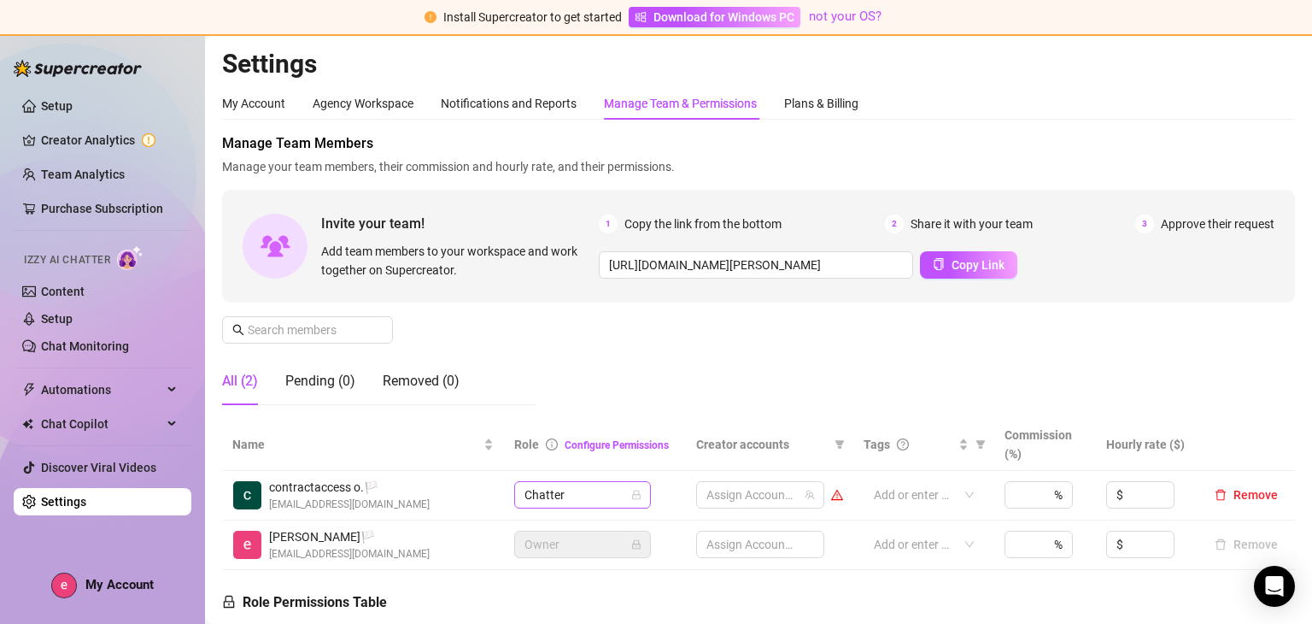
click at [625, 497] on span "Chatter" at bounding box center [583, 495] width 116 height 26
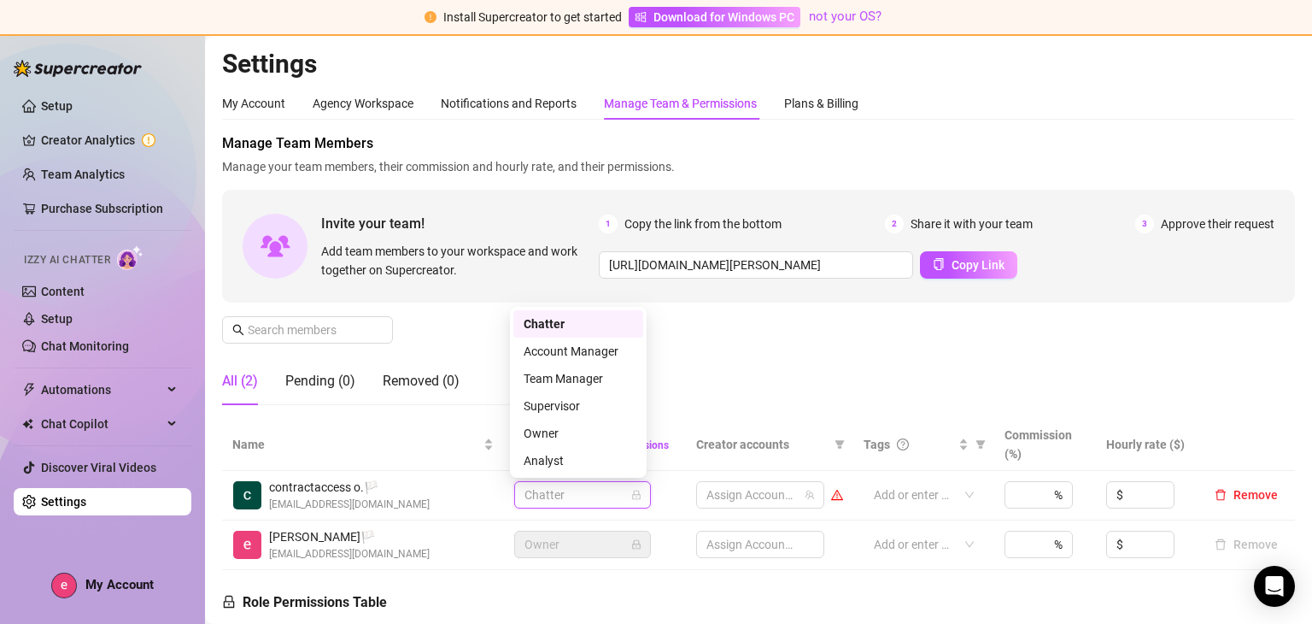
click at [592, 328] on div "Chatter" at bounding box center [578, 323] width 109 height 19
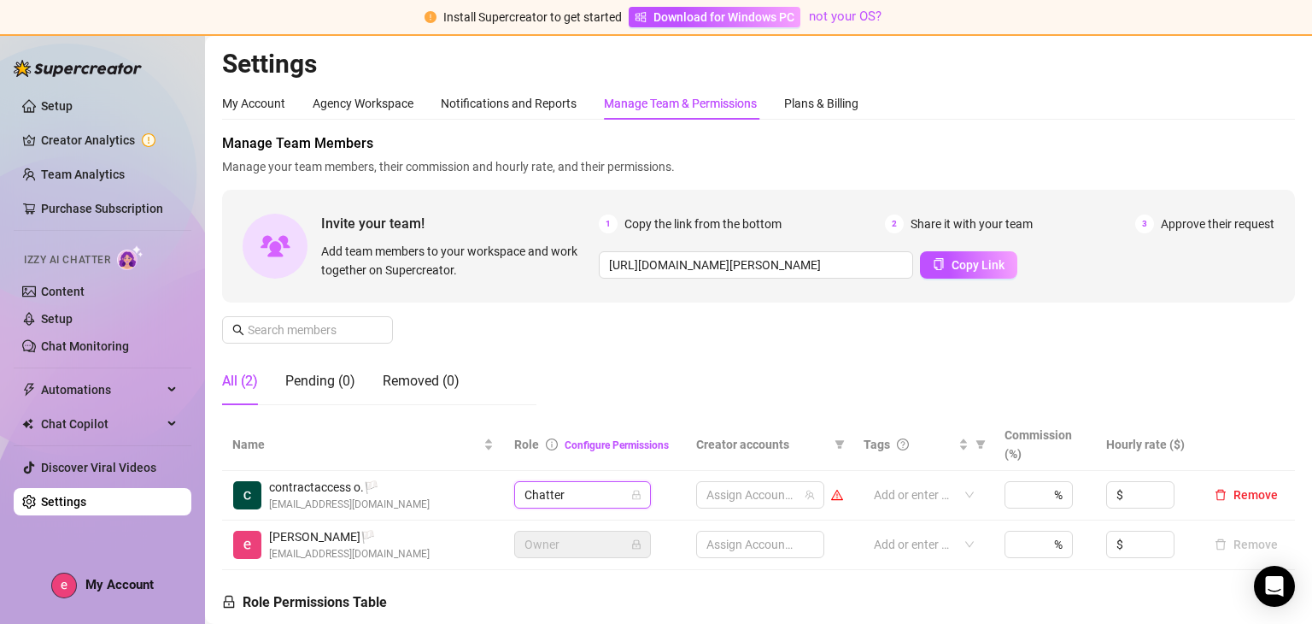
click at [752, 539] on div "Assign Accounts" at bounding box center [760, 544] width 128 height 27
click at [763, 496] on div at bounding box center [751, 495] width 103 height 24
click at [714, 531] on input "Select all" at bounding box center [715, 530] width 14 height 14
checkbox input "true"
click at [940, 490] on div at bounding box center [915, 495] width 96 height 24
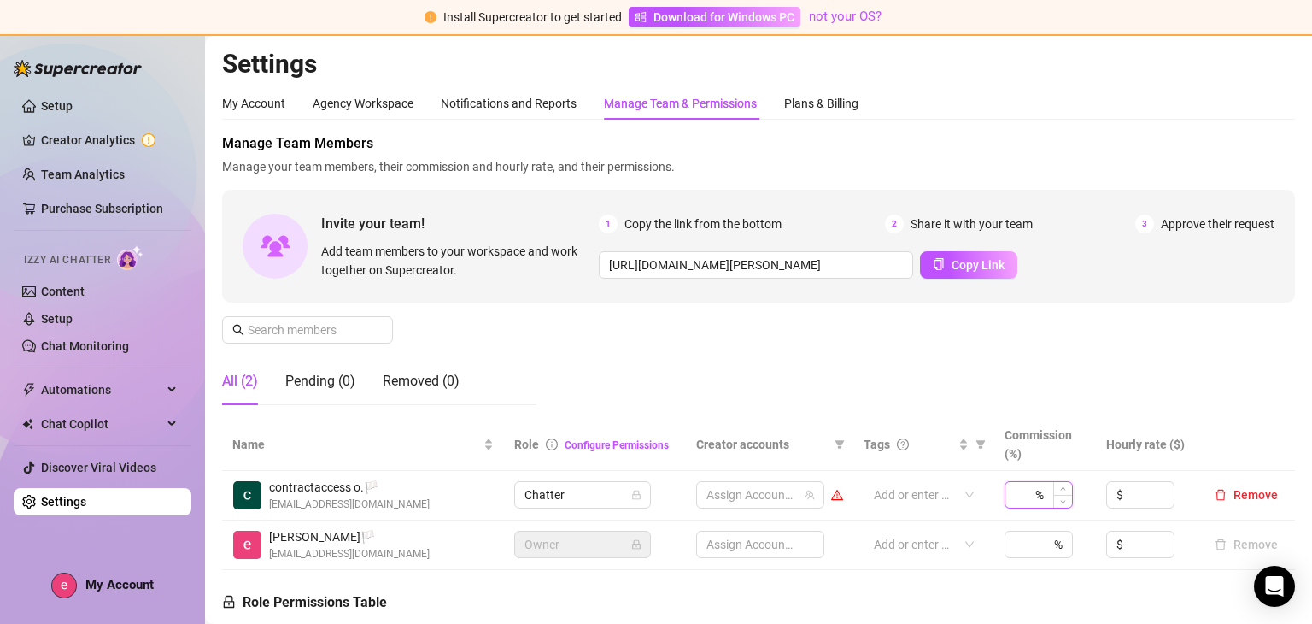
click at [1019, 484] on input at bounding box center [1023, 495] width 17 height 26
type input "5"
click at [1198, 421] on th at bounding box center [1246, 445] width 97 height 52
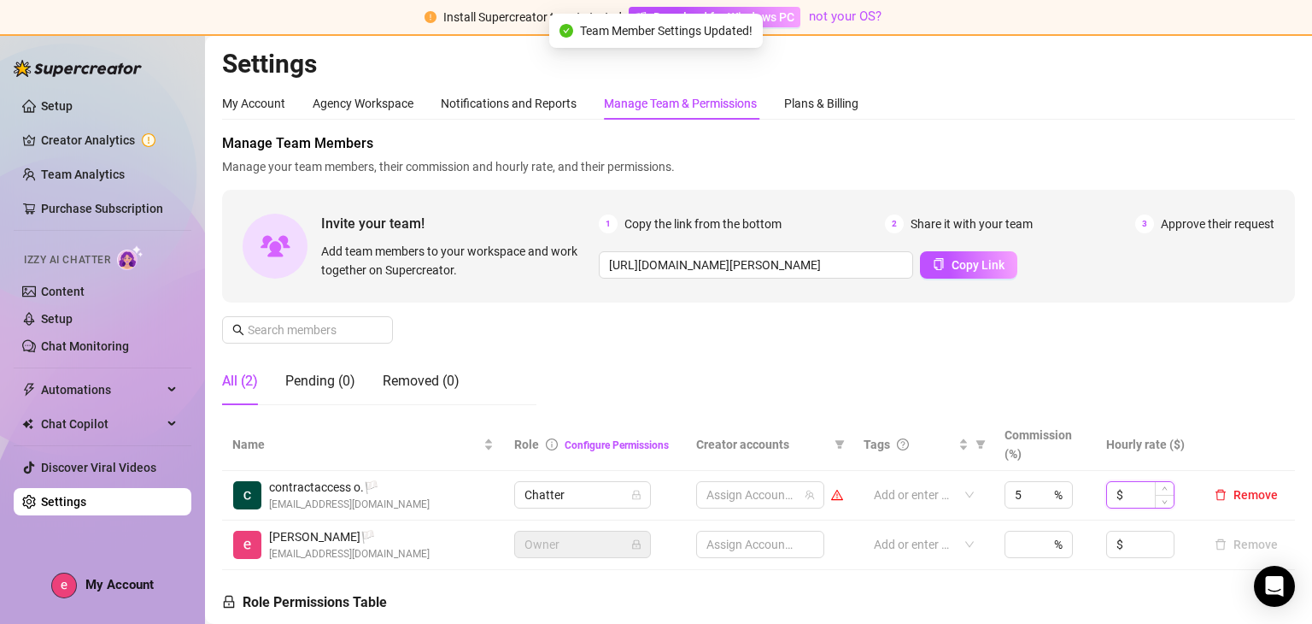
click at [1127, 501] on input at bounding box center [1150, 495] width 47 height 26
click at [1057, 396] on div "Manage Team Members Manage your team members, their commission and hourly rate,…" at bounding box center [758, 275] width 1073 height 285
click at [877, 486] on div at bounding box center [915, 495] width 96 height 24
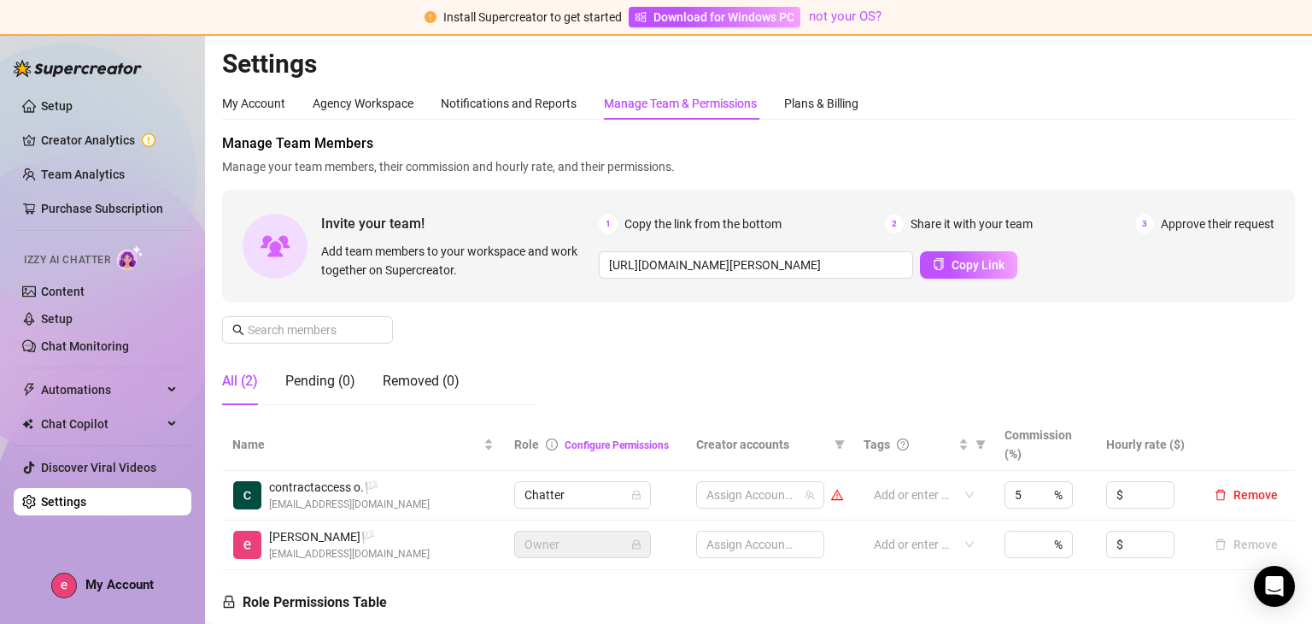
click at [866, 473] on td "Add or enter new" at bounding box center [924, 496] width 141 height 50
click at [790, 490] on div at bounding box center [751, 495] width 103 height 24
click at [713, 375] on div "Manage Team Members Manage your team members, their commission and hourly rate,…" at bounding box center [758, 275] width 1073 height 285
